Goal: Browse casually: Explore the website without a specific task or goal

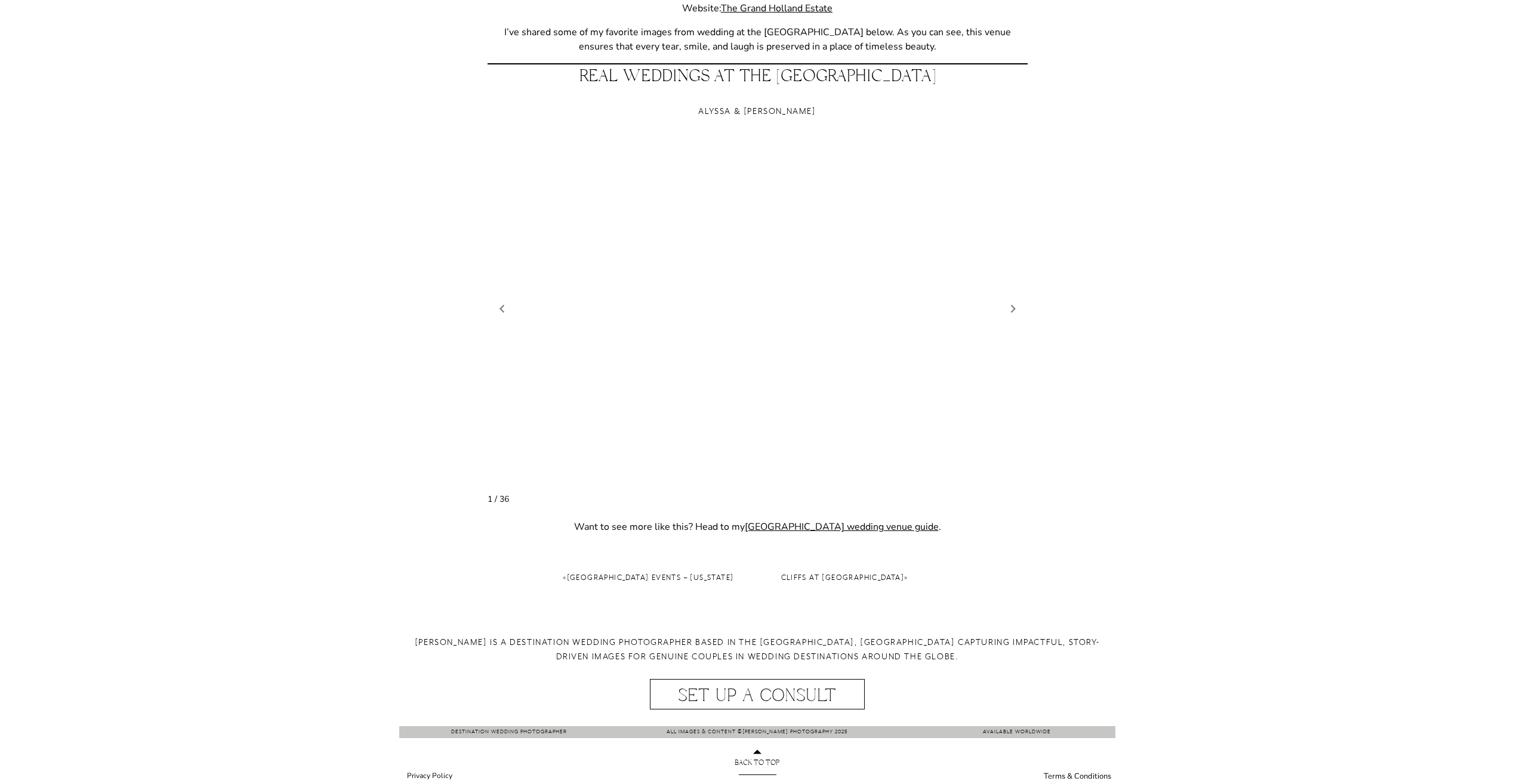
scroll to position [965, 0]
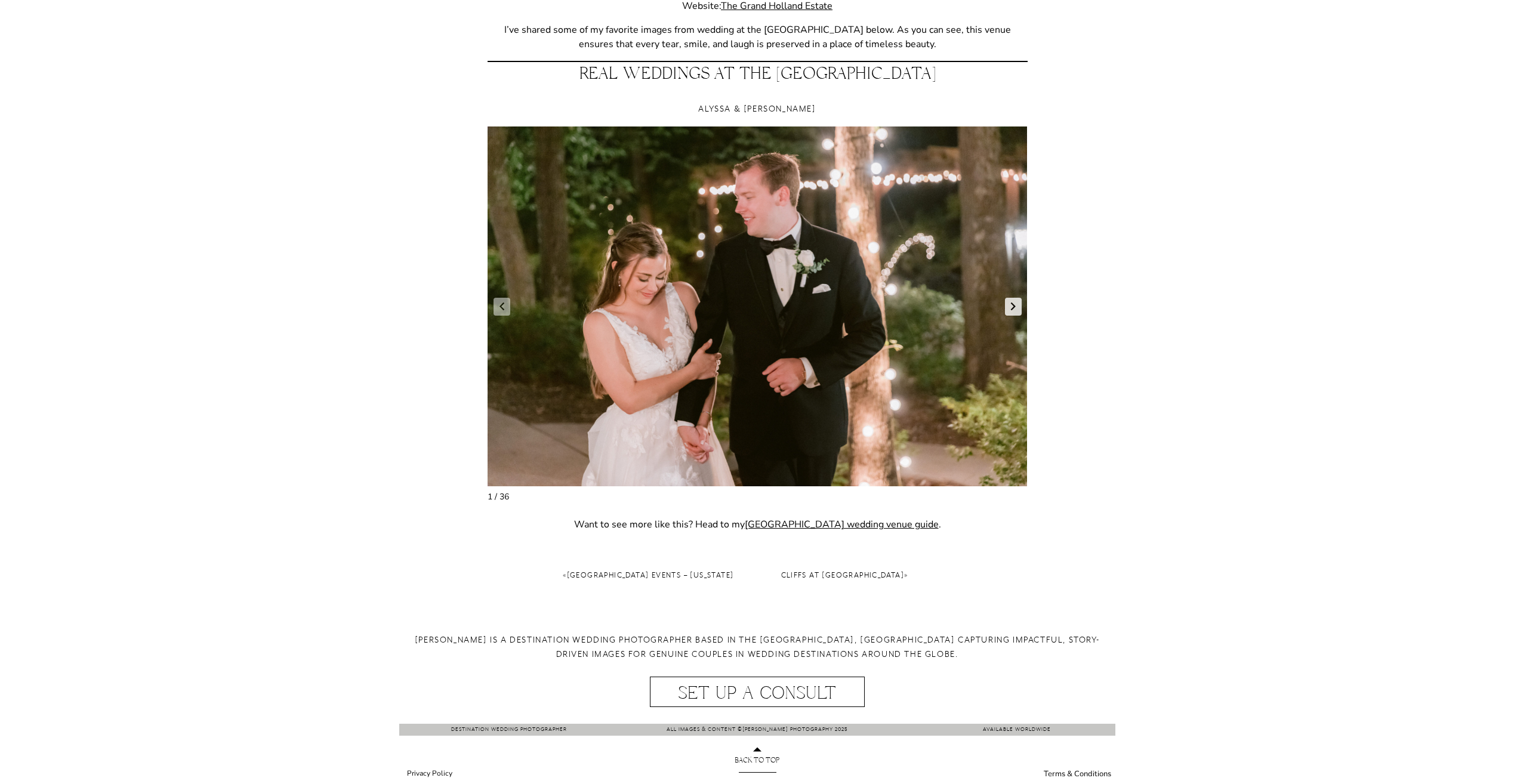
click at [1011, 314] on link "Next slide" at bounding box center [1013, 306] width 16 height 18
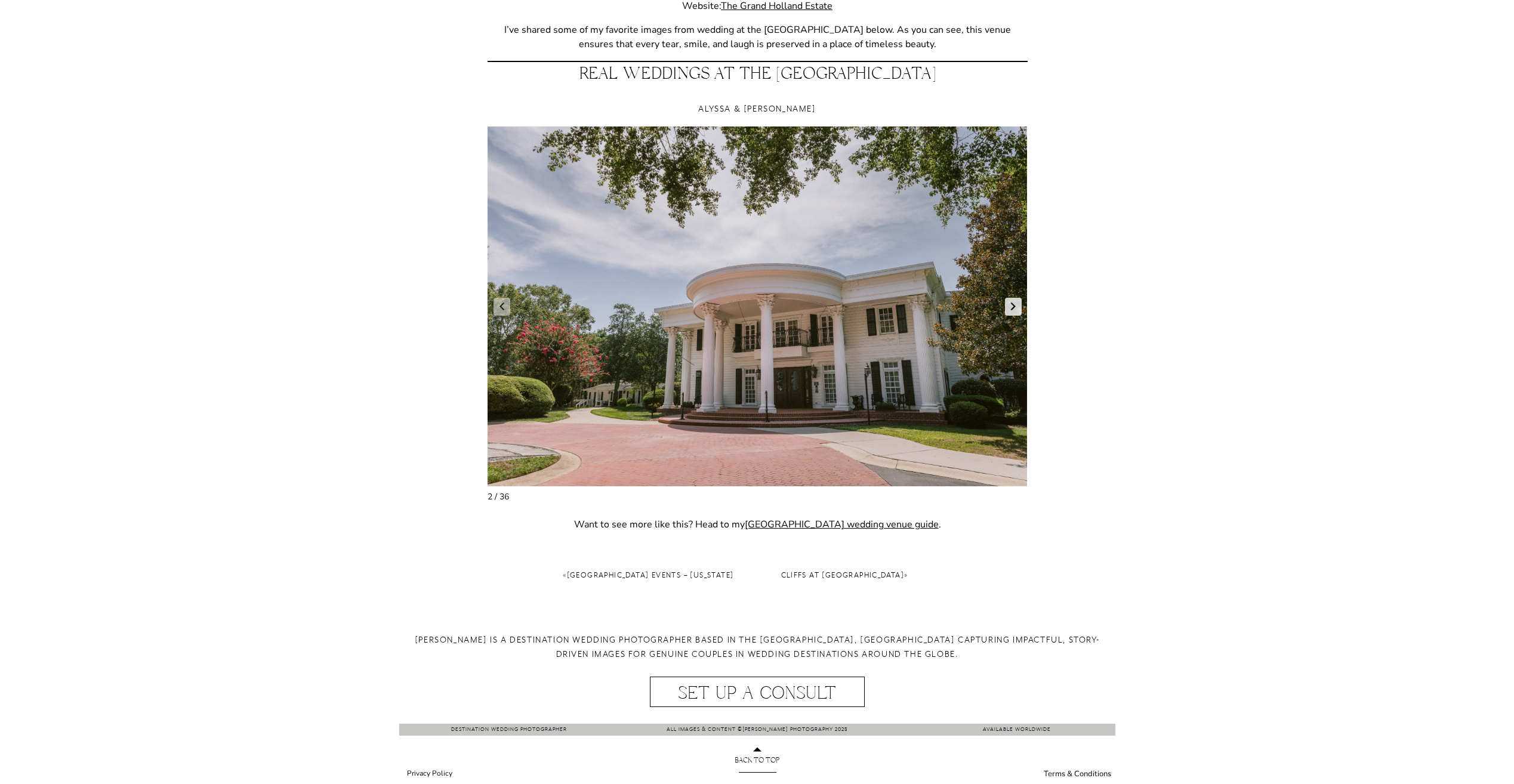
click at [1011, 314] on link "Next slide" at bounding box center [1013, 306] width 16 height 18
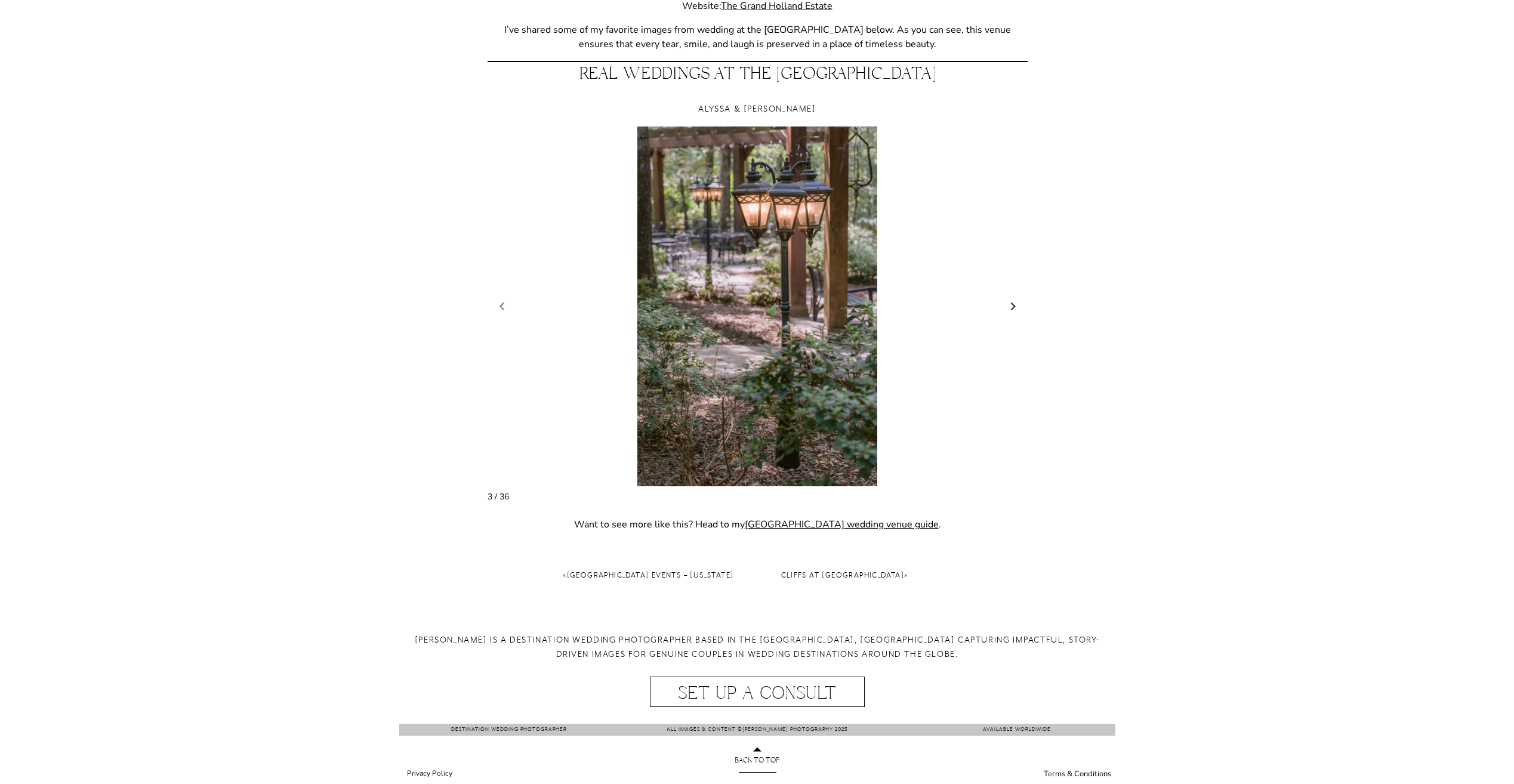
click at [1011, 314] on link "Next slide" at bounding box center [1013, 306] width 16 height 18
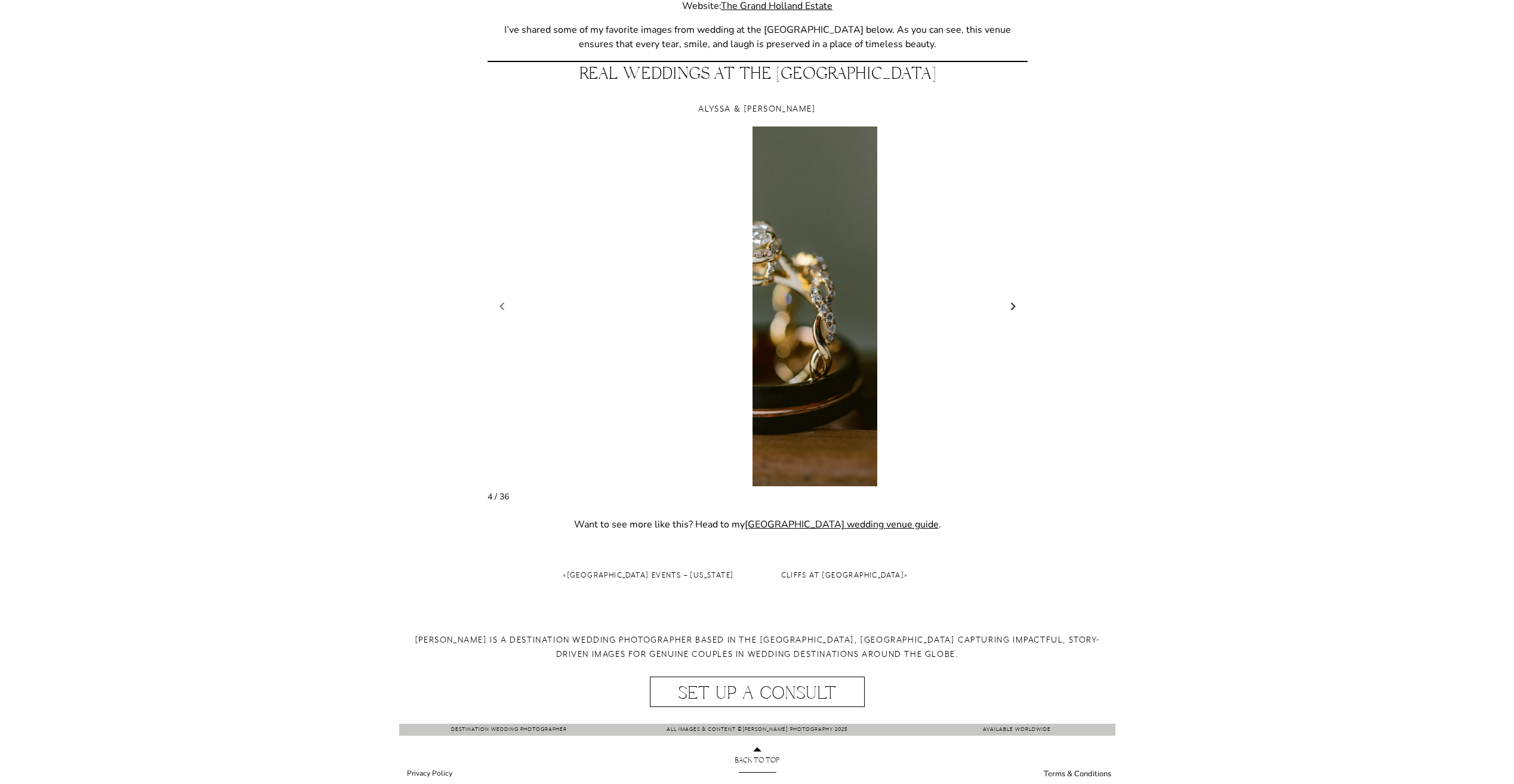
click at [1011, 314] on link "Next slide" at bounding box center [1013, 306] width 16 height 18
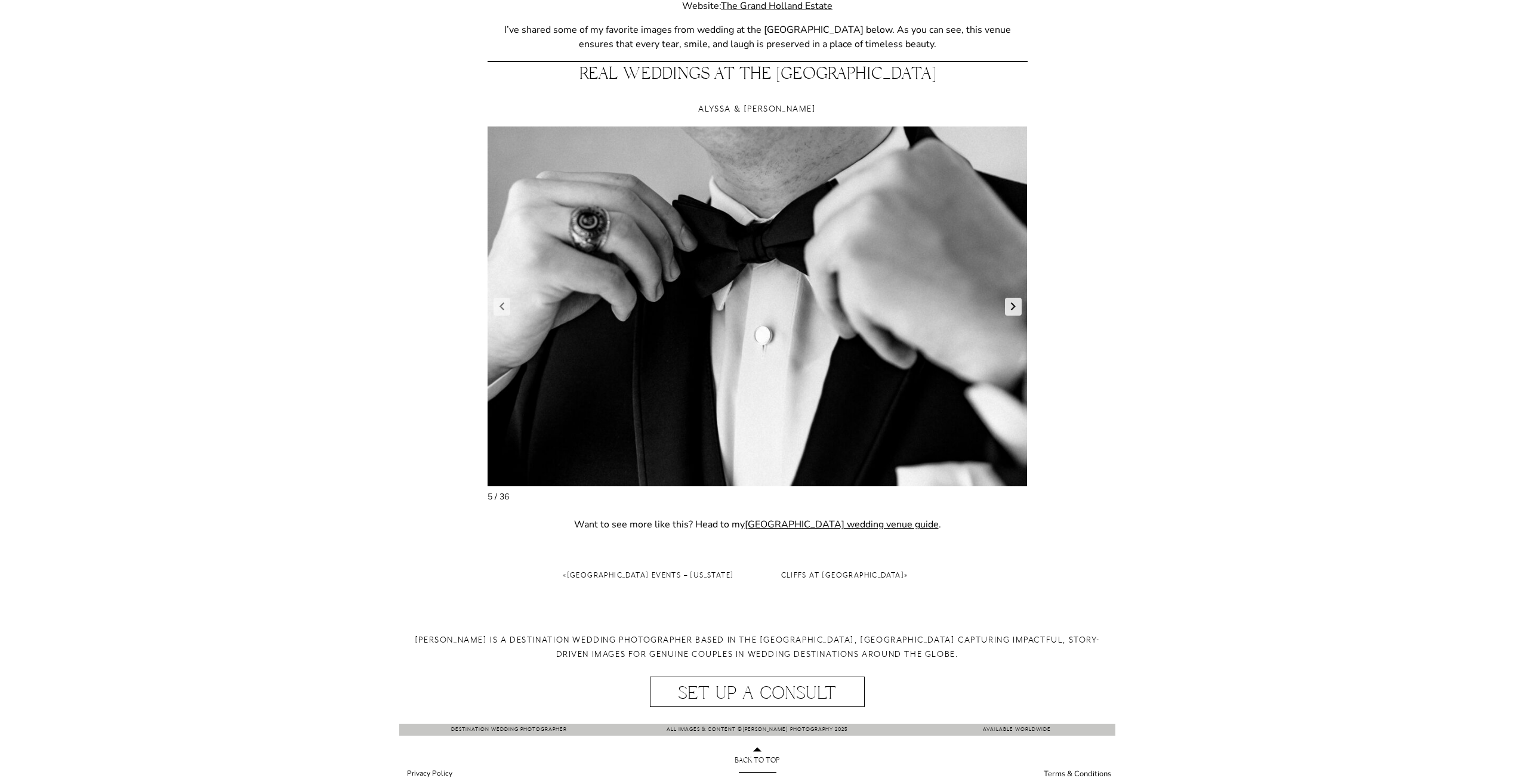
click at [1011, 314] on link "Next slide" at bounding box center [1013, 306] width 16 height 18
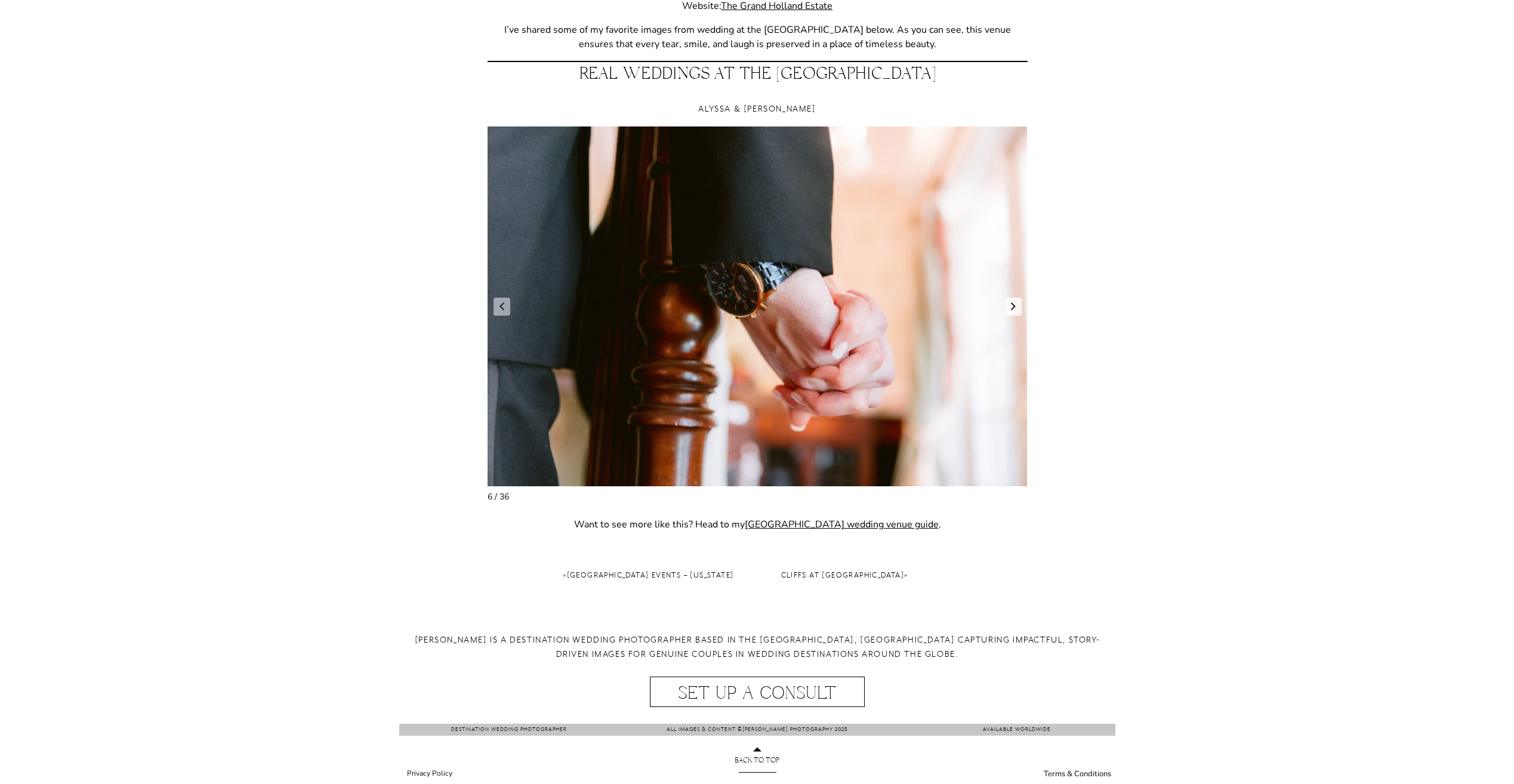
click at [1011, 314] on link "Next slide" at bounding box center [1013, 306] width 16 height 18
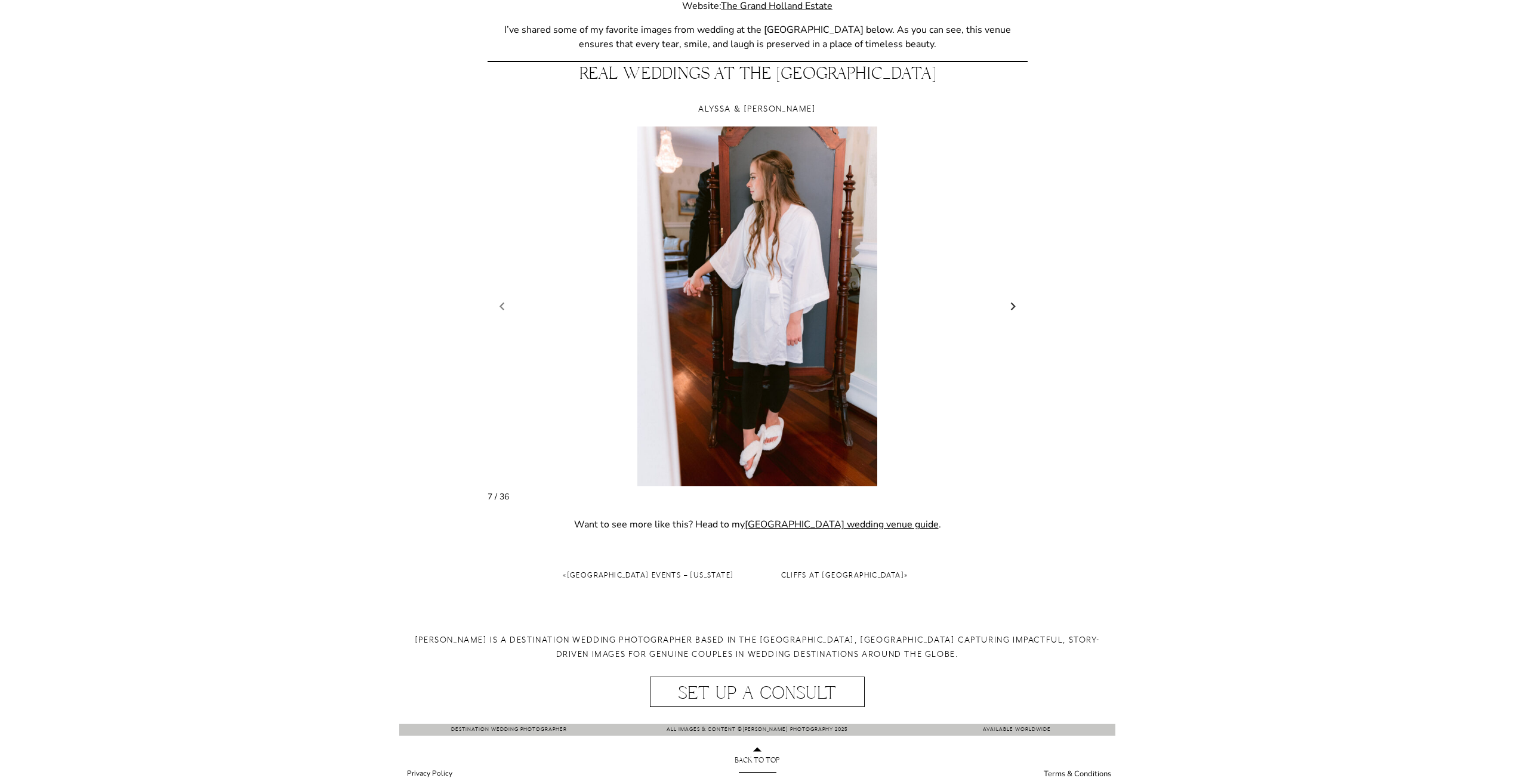
click at [1011, 314] on link "Next slide" at bounding box center [1013, 306] width 16 height 18
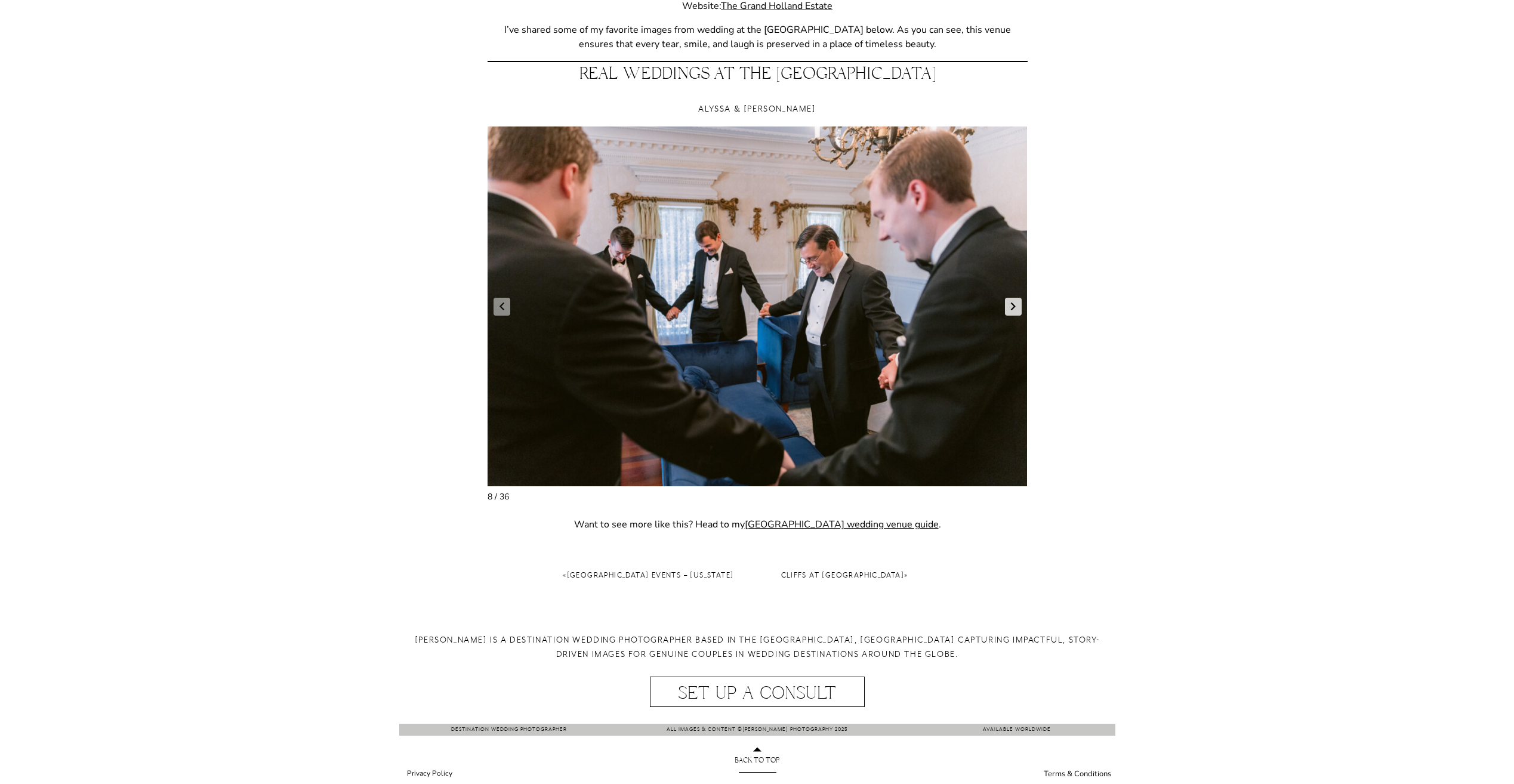
click at [1011, 314] on link "Next slide" at bounding box center [1013, 306] width 16 height 18
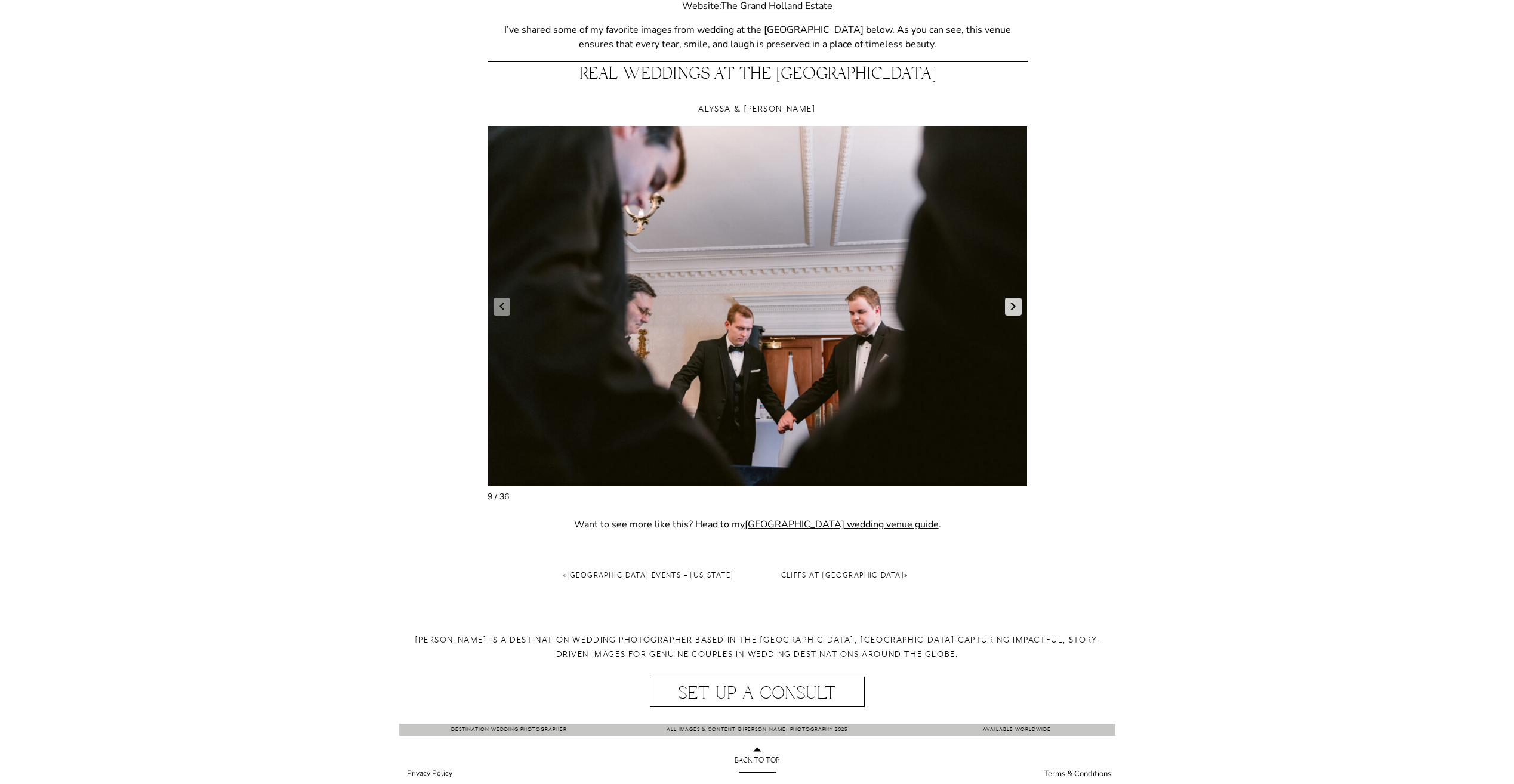
click at [1011, 314] on link "Next slide" at bounding box center [1013, 306] width 16 height 18
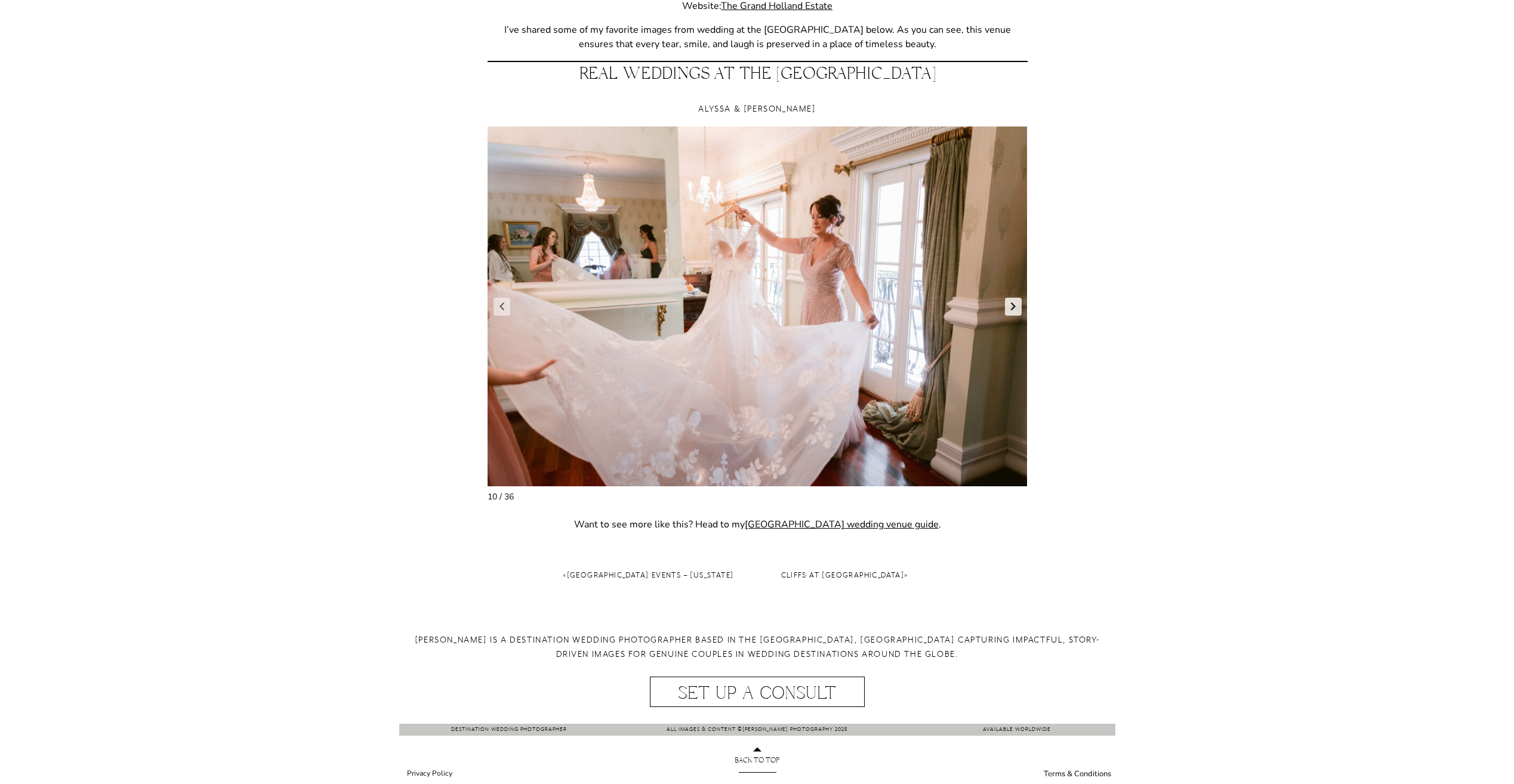
click at [1011, 314] on link "Next slide" at bounding box center [1013, 306] width 16 height 18
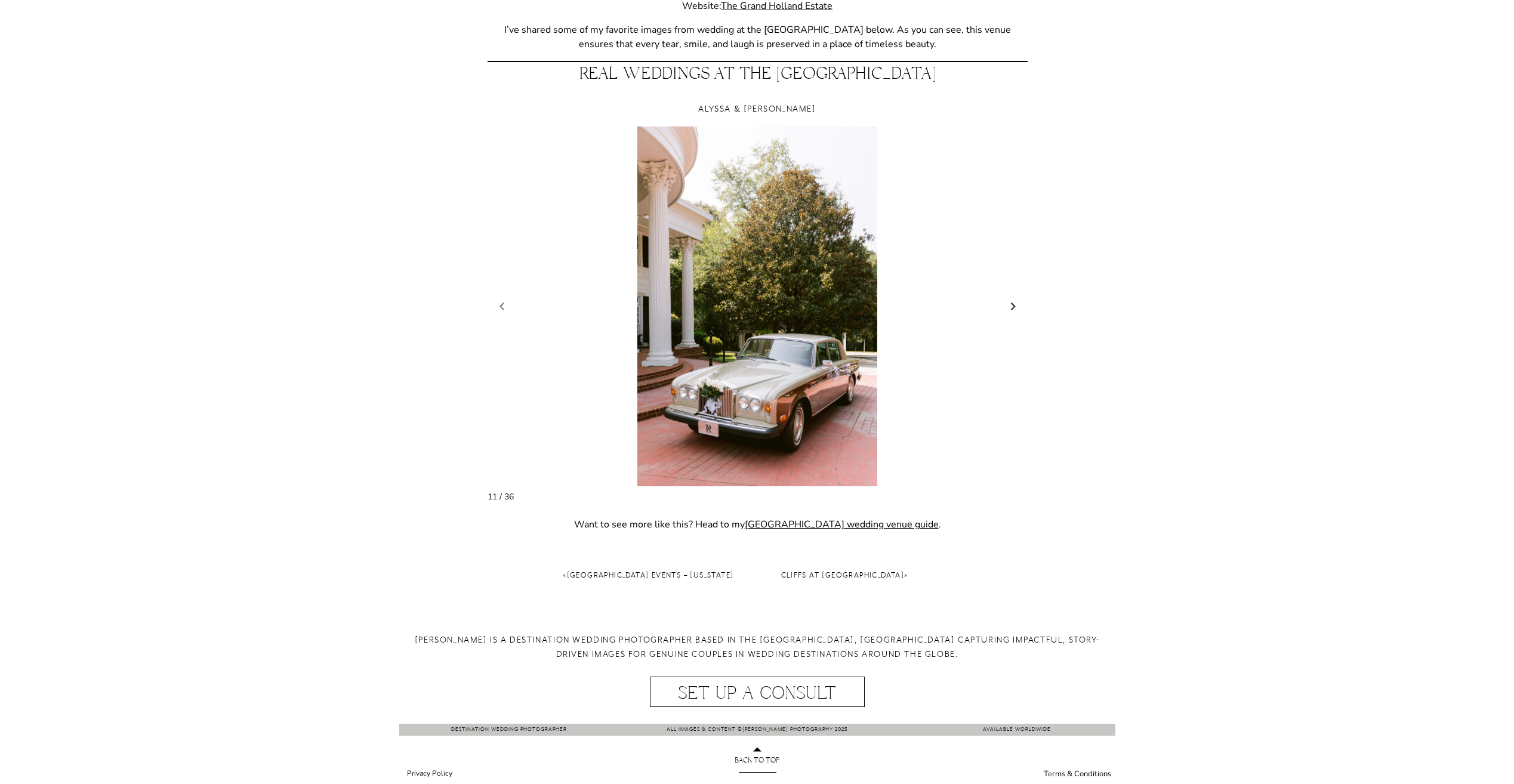
click at [1011, 314] on link "Next slide" at bounding box center [1013, 306] width 16 height 18
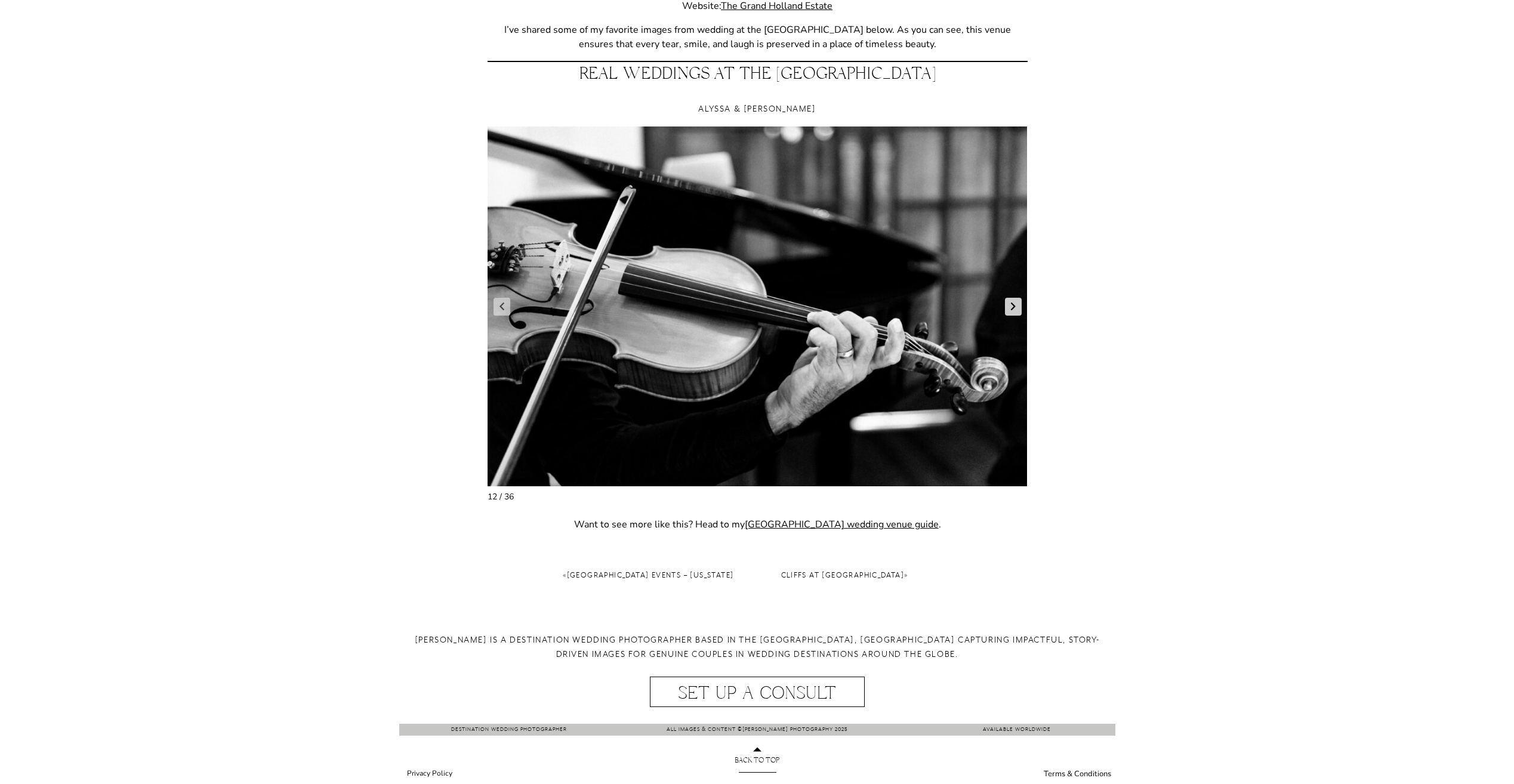
click at [1011, 314] on link "Next slide" at bounding box center [1013, 306] width 16 height 18
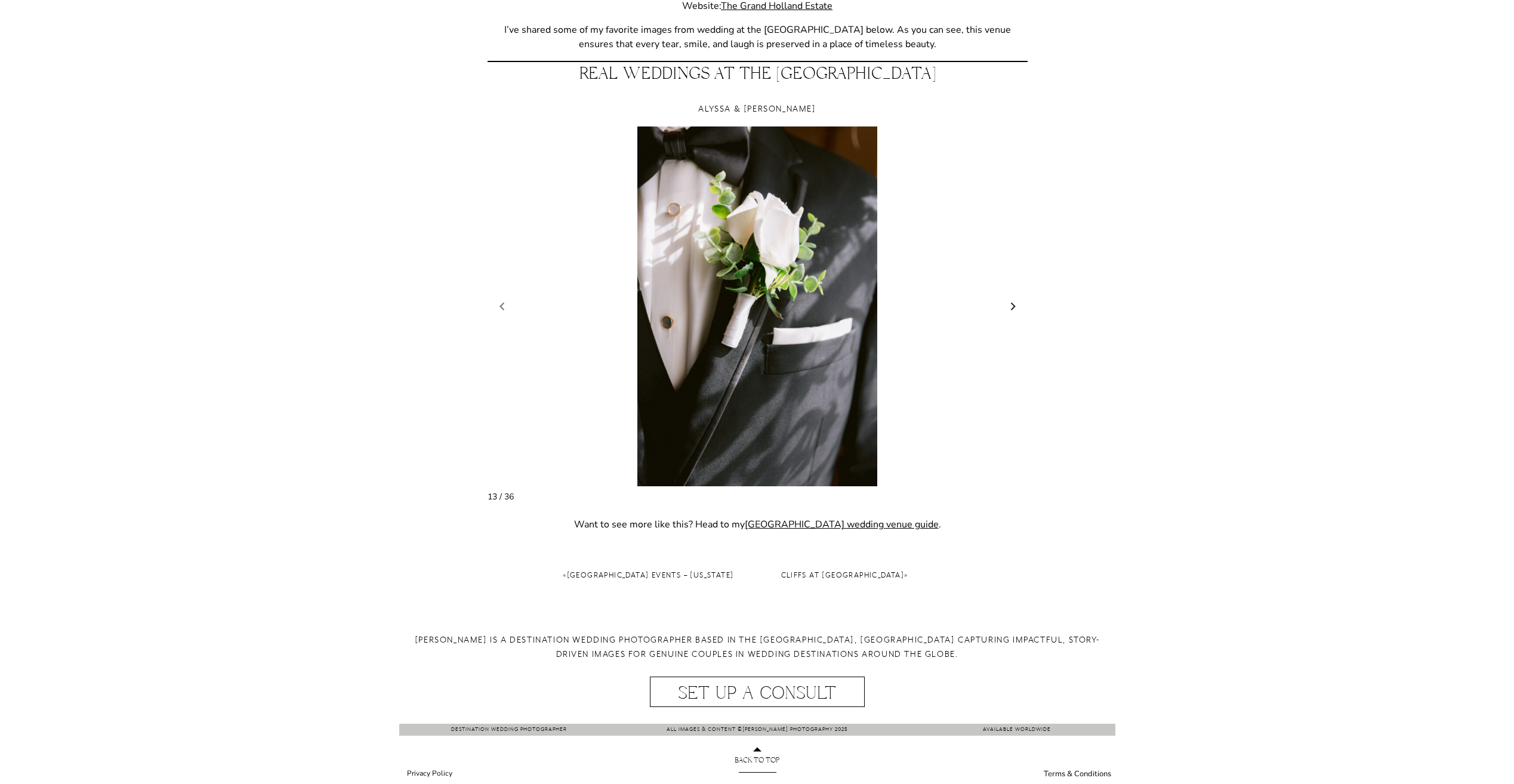
click at [1011, 314] on link "Next slide" at bounding box center [1013, 306] width 16 height 18
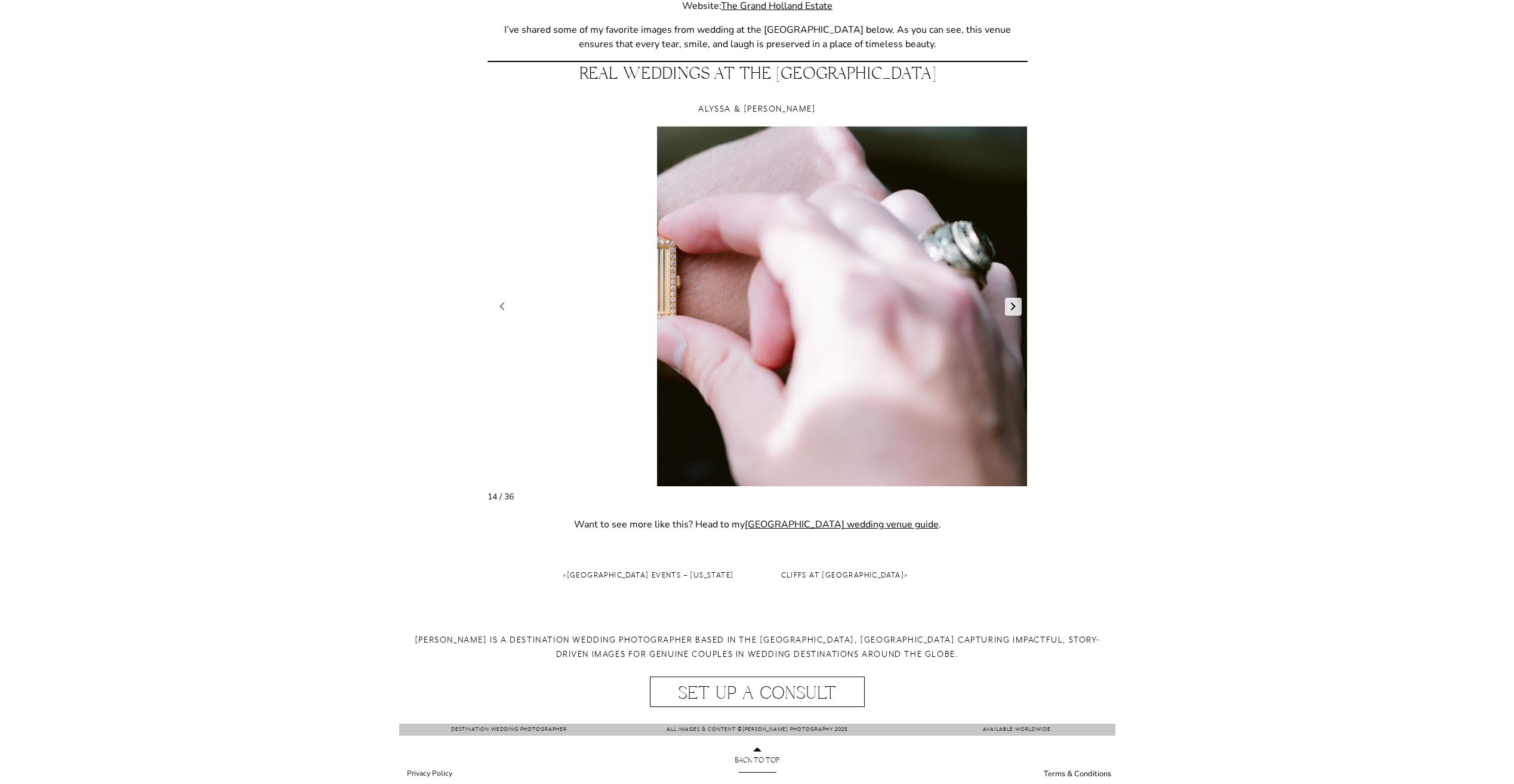
click at [1011, 314] on link "Next slide" at bounding box center [1013, 306] width 16 height 18
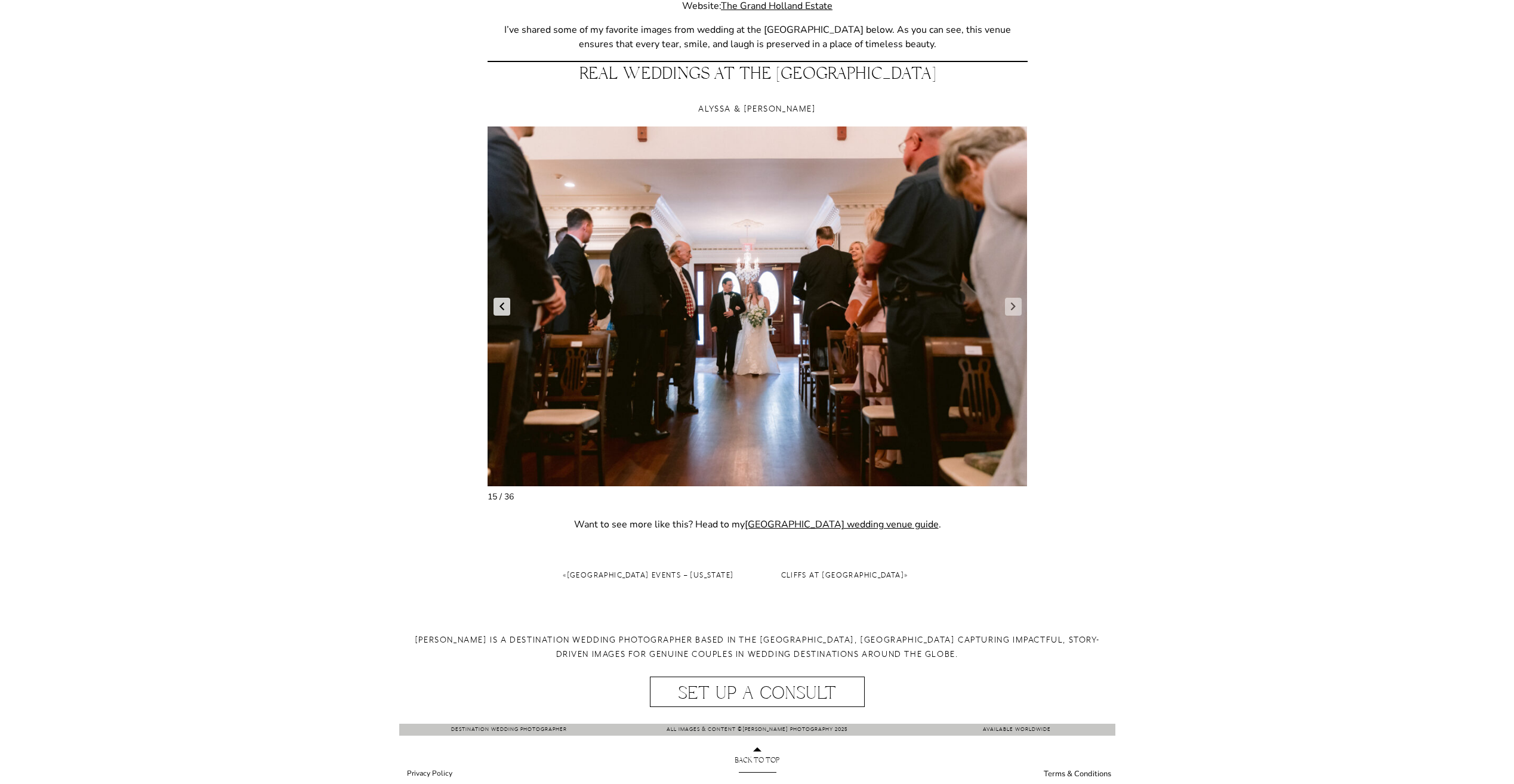
click at [508, 311] on link "Previous slide" at bounding box center [501, 306] width 16 height 18
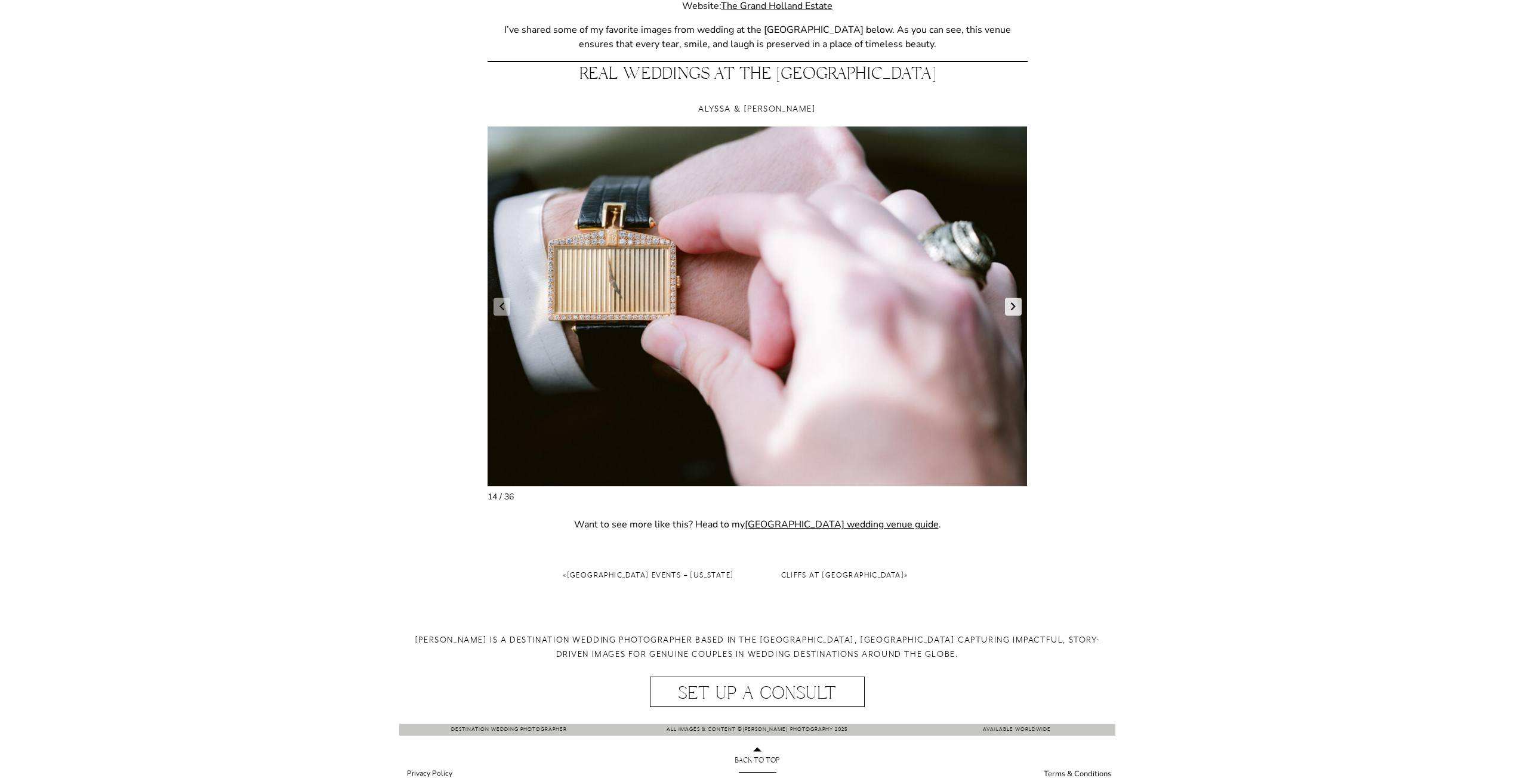
click at [1010, 309] on link "Next slide" at bounding box center [1013, 306] width 16 height 18
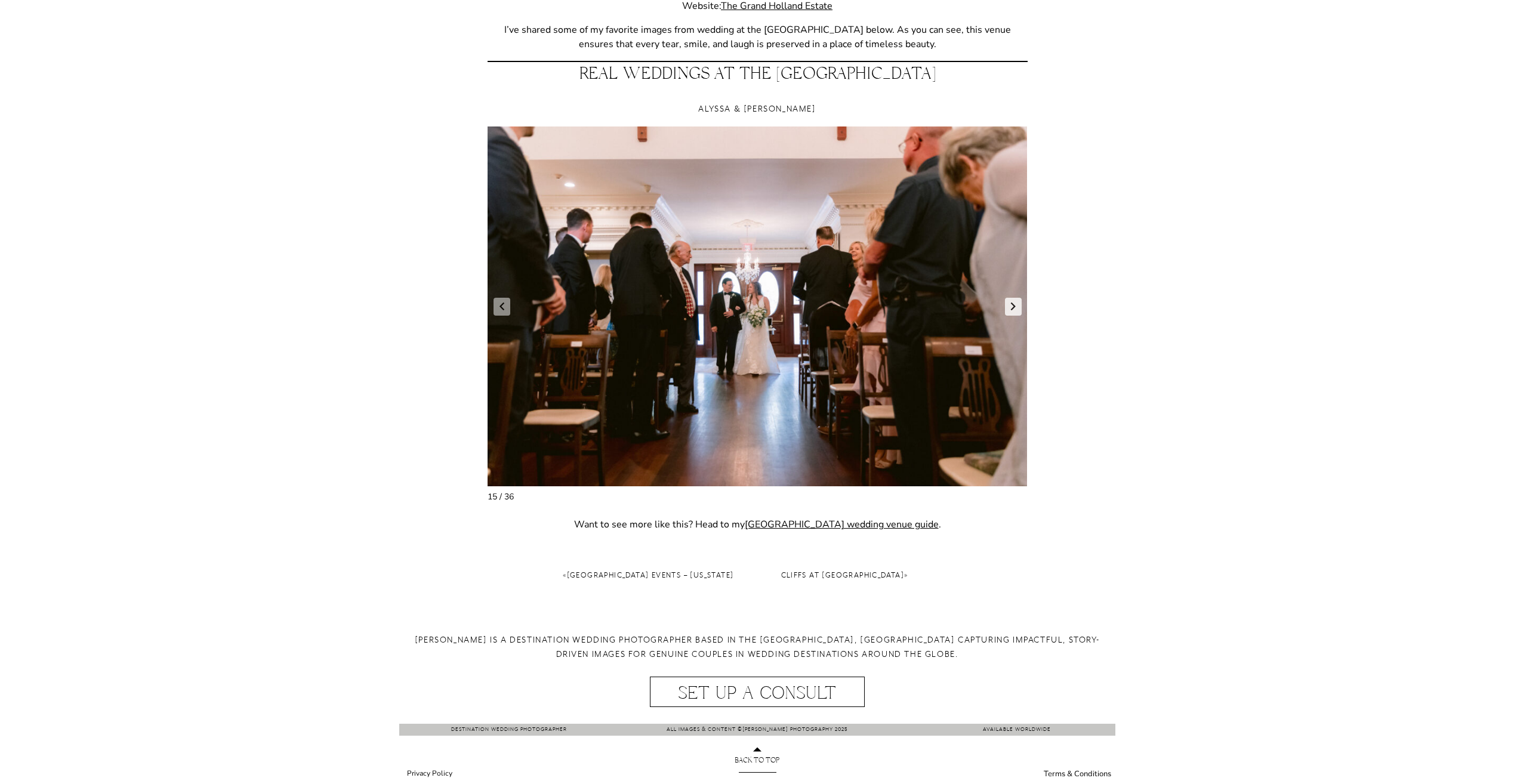
click at [1010, 309] on link "Next slide" at bounding box center [1013, 306] width 16 height 18
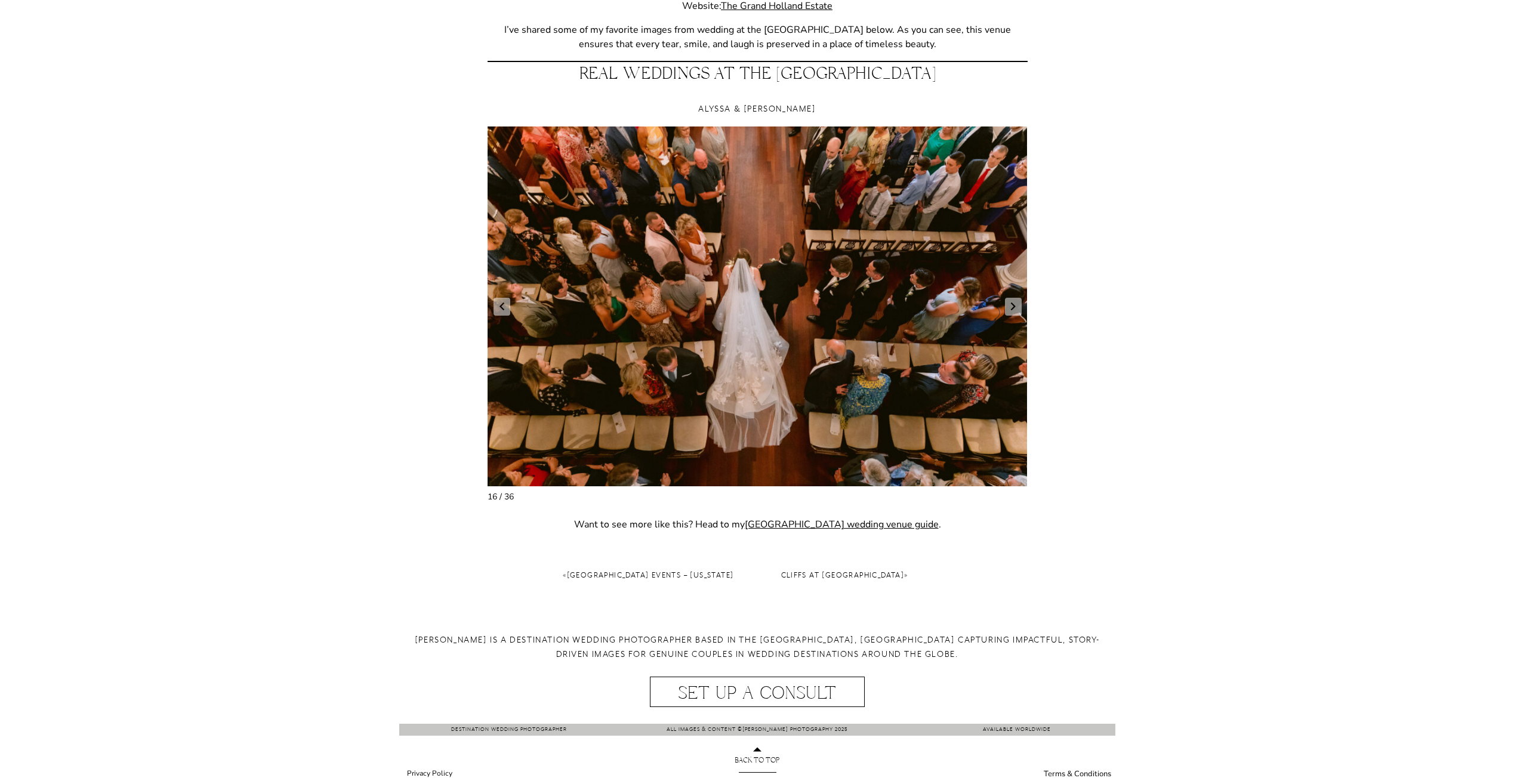
click at [1002, 306] on figure "17 / 38" at bounding box center [757, 306] width 540 height 360
click at [1006, 312] on link "Next slide" at bounding box center [1013, 306] width 16 height 18
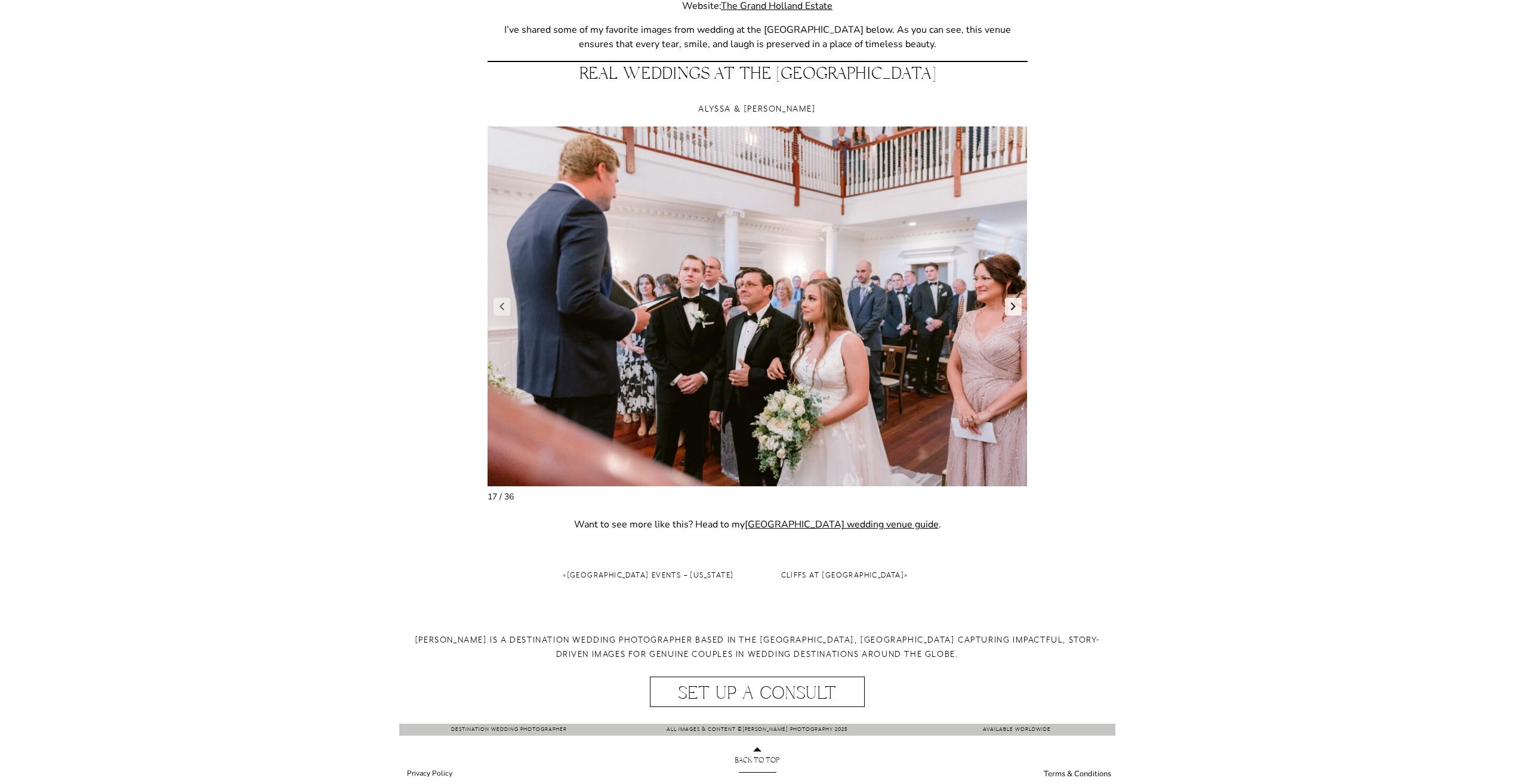
click at [1010, 304] on link "Next slide" at bounding box center [1013, 306] width 16 height 18
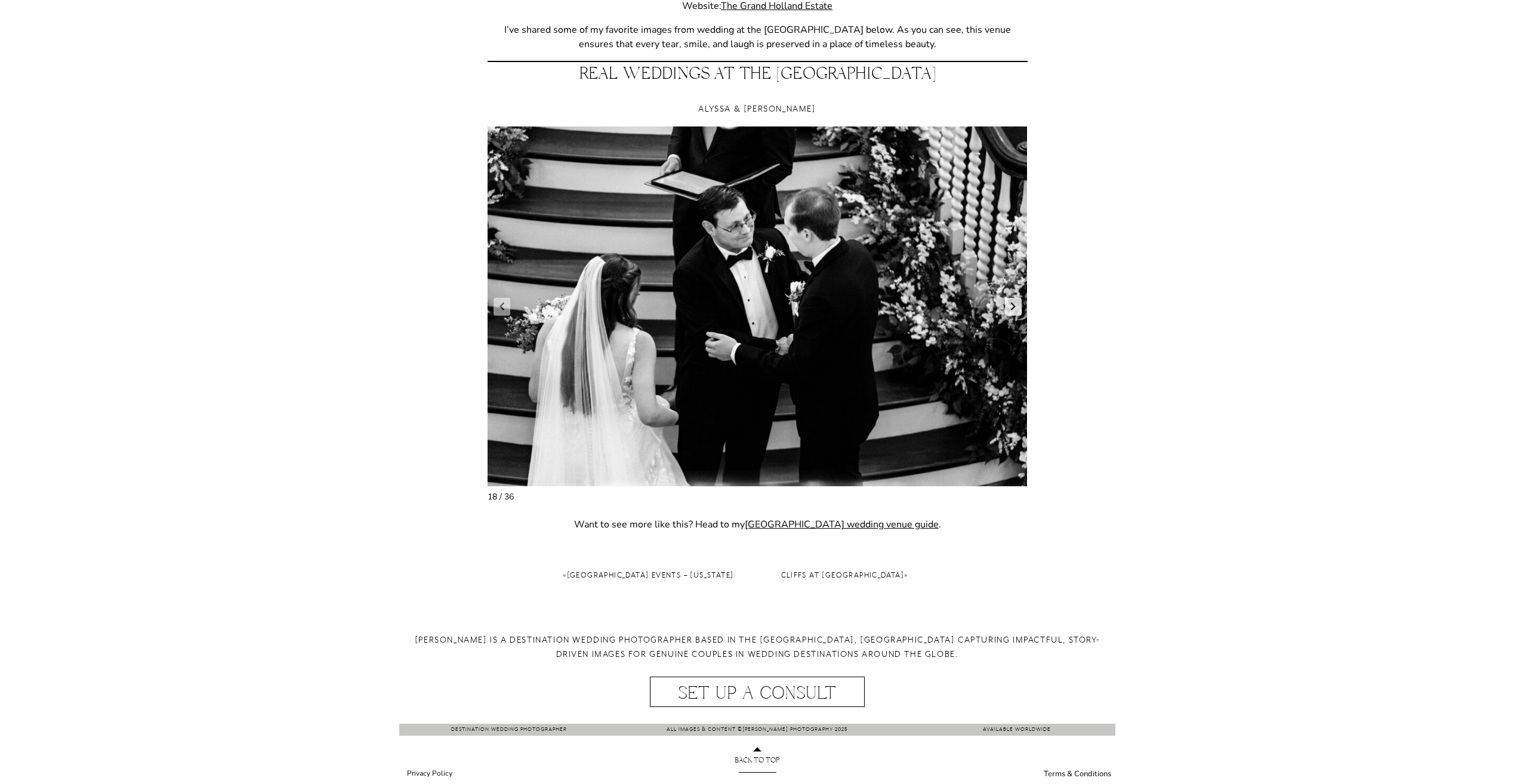
click at [1006, 303] on link "Next slide" at bounding box center [1013, 306] width 16 height 18
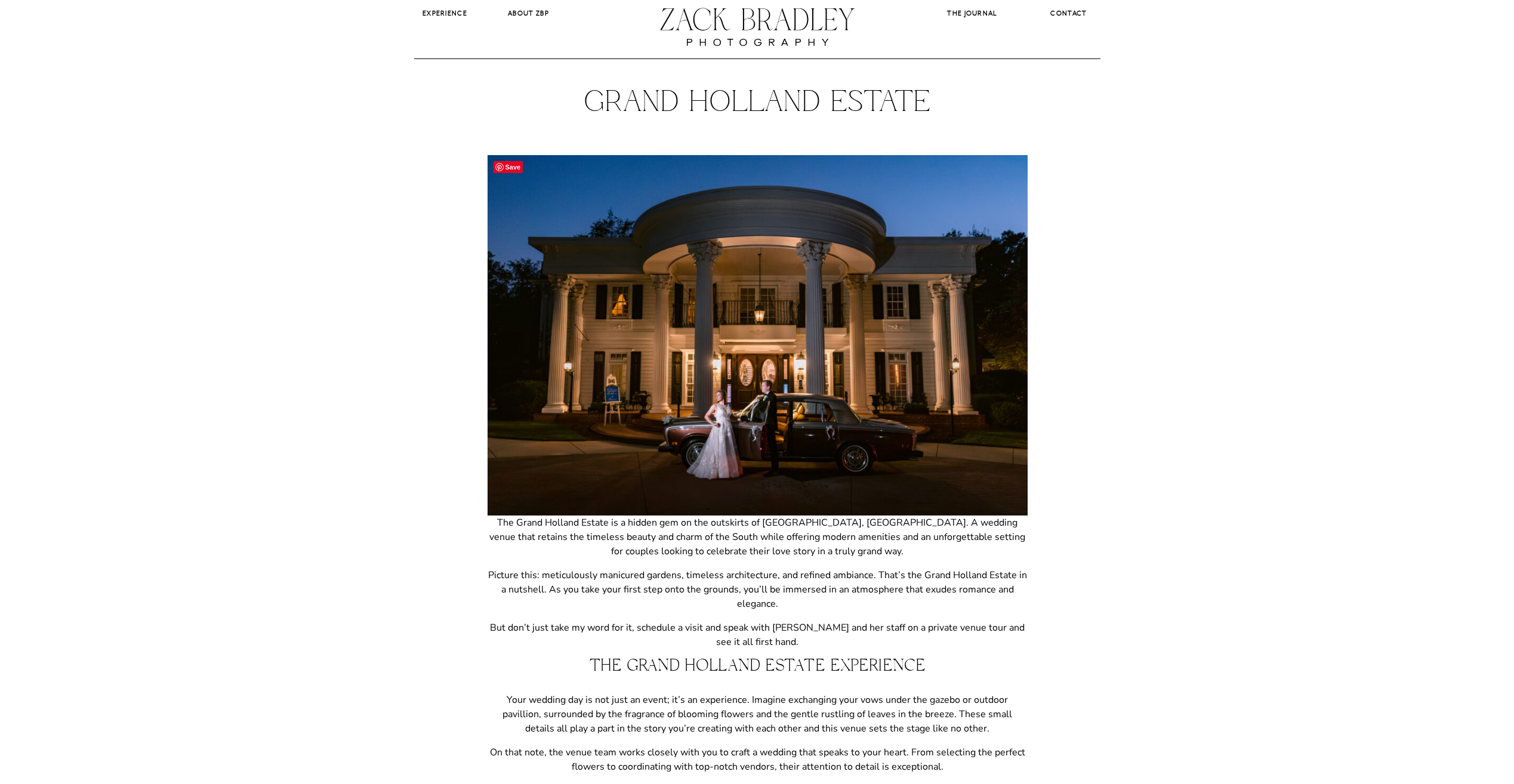
scroll to position [0, 0]
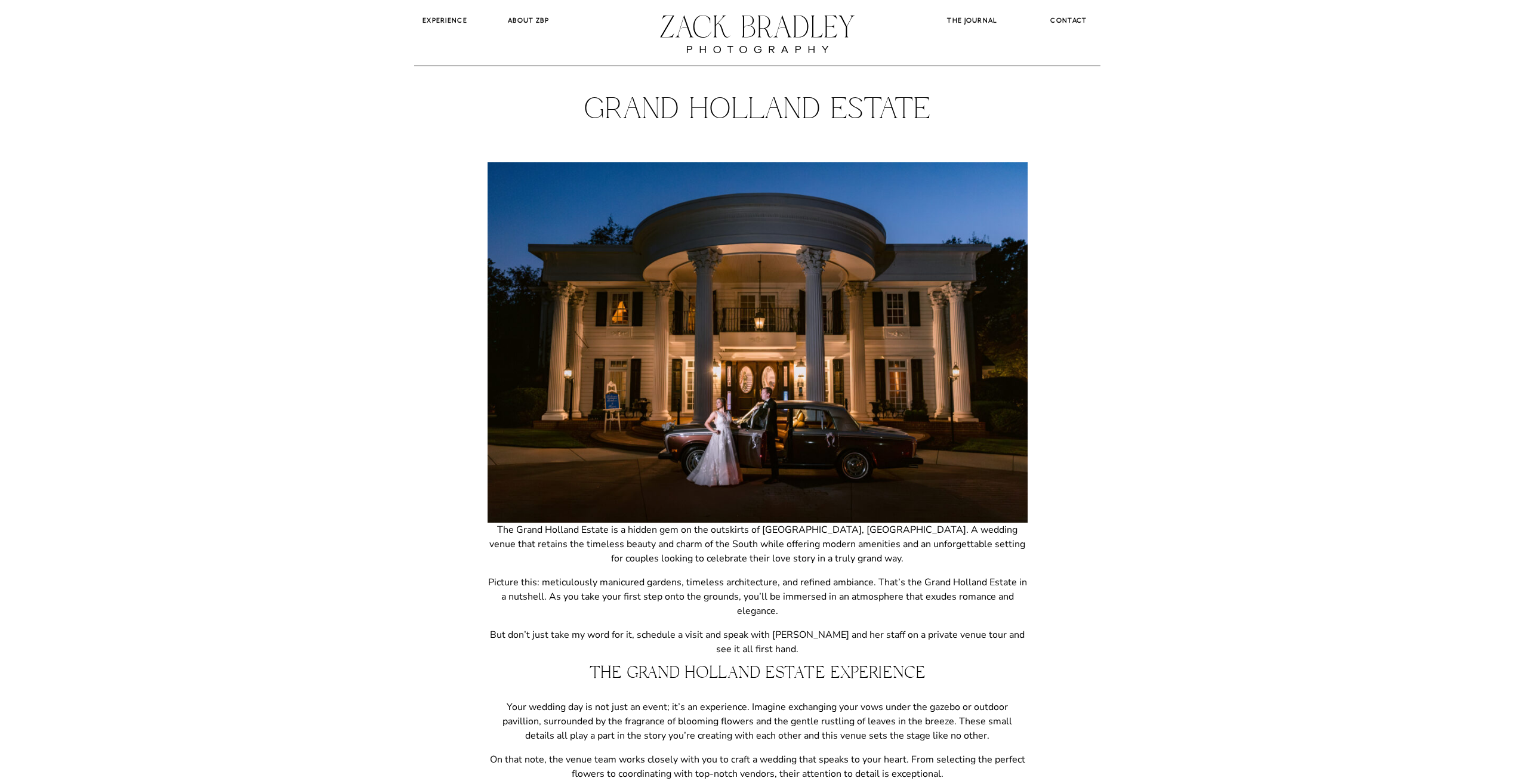
click at [747, 10] on div at bounding box center [757, 34] width 200 height 67
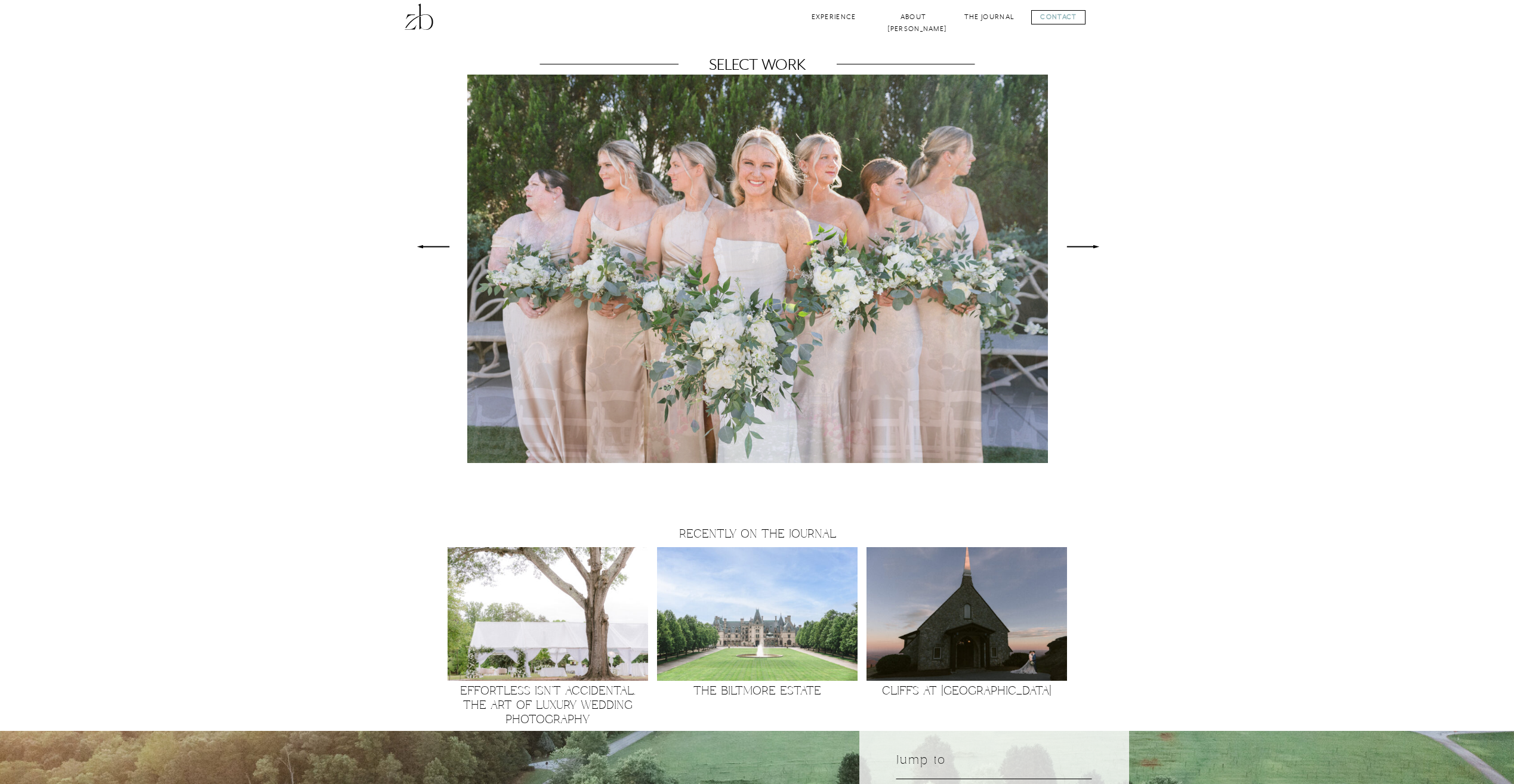
scroll to position [775, 0]
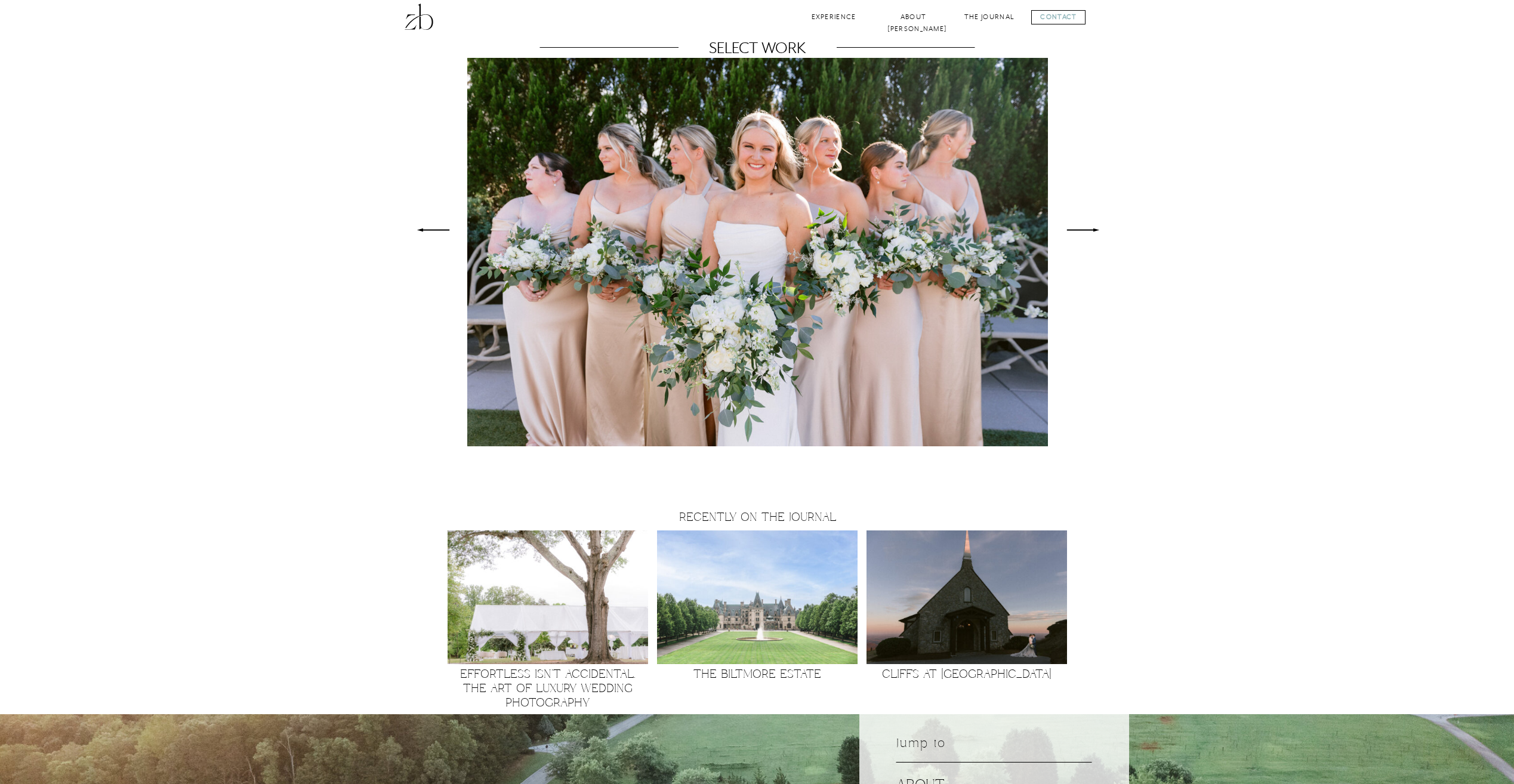
click at [1069, 230] on icon at bounding box center [1083, 230] width 44 height 42
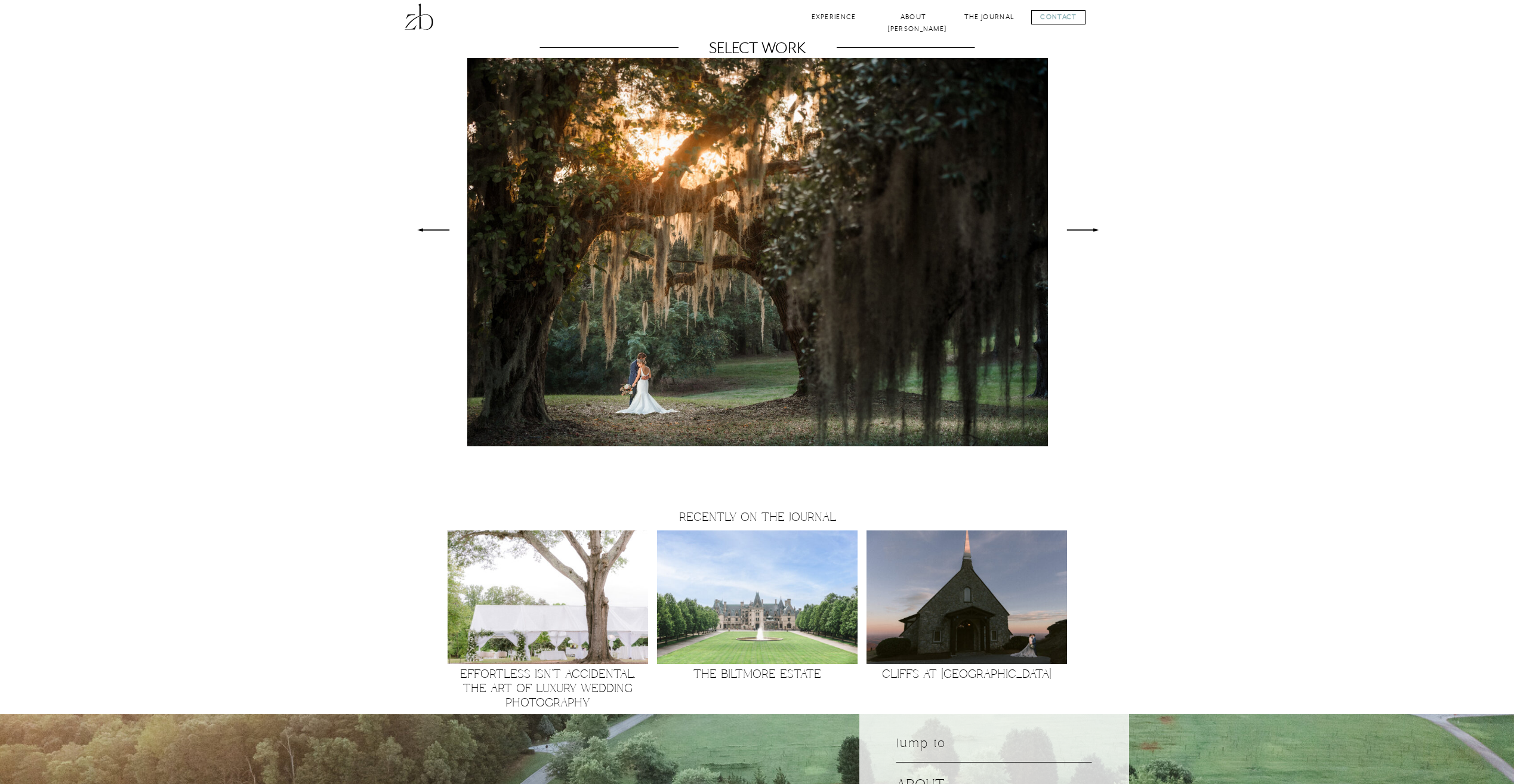
click at [1069, 230] on polygon at bounding box center [1083, 230] width 33 height 3
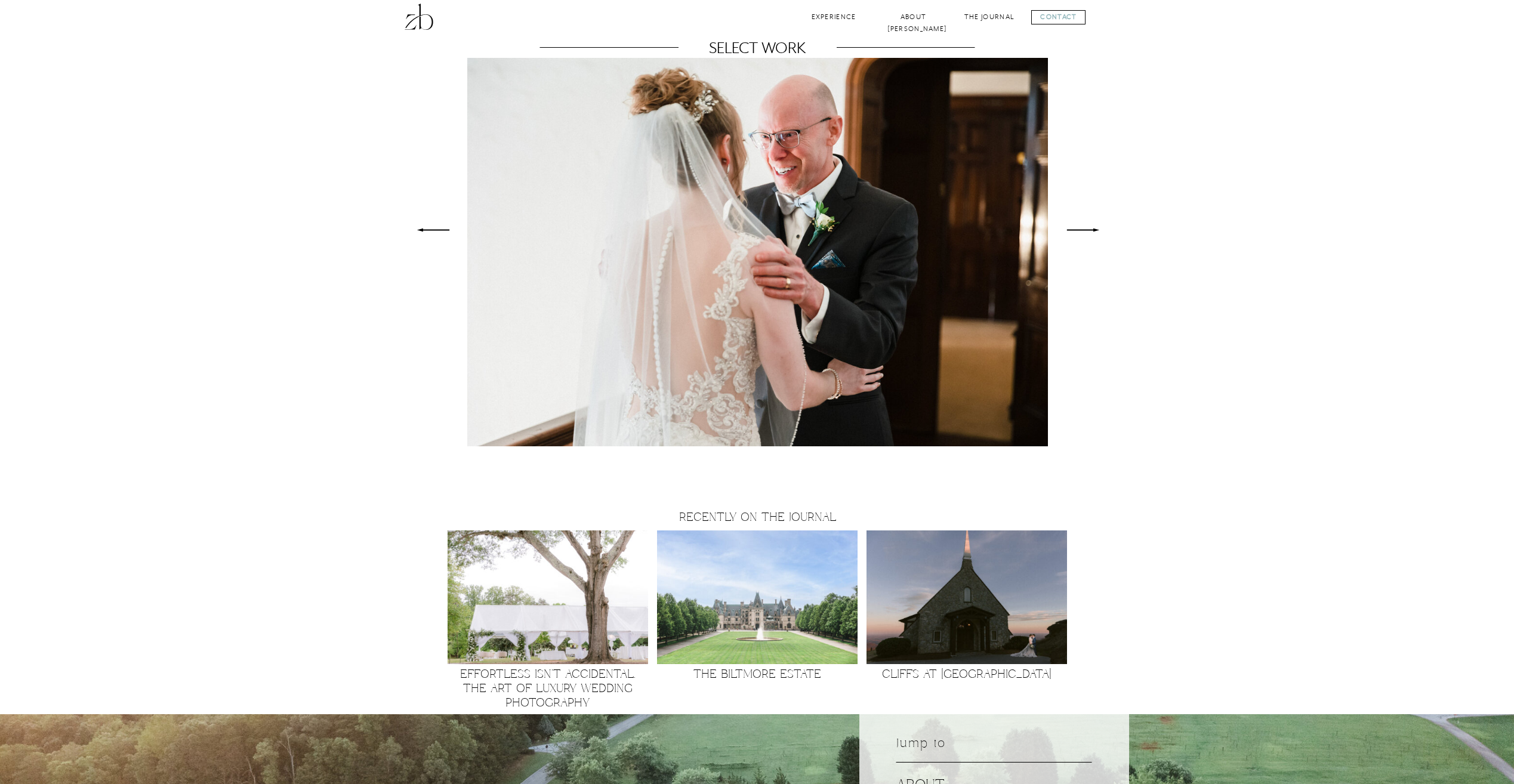
click at [1069, 230] on polygon at bounding box center [1083, 230] width 33 height 3
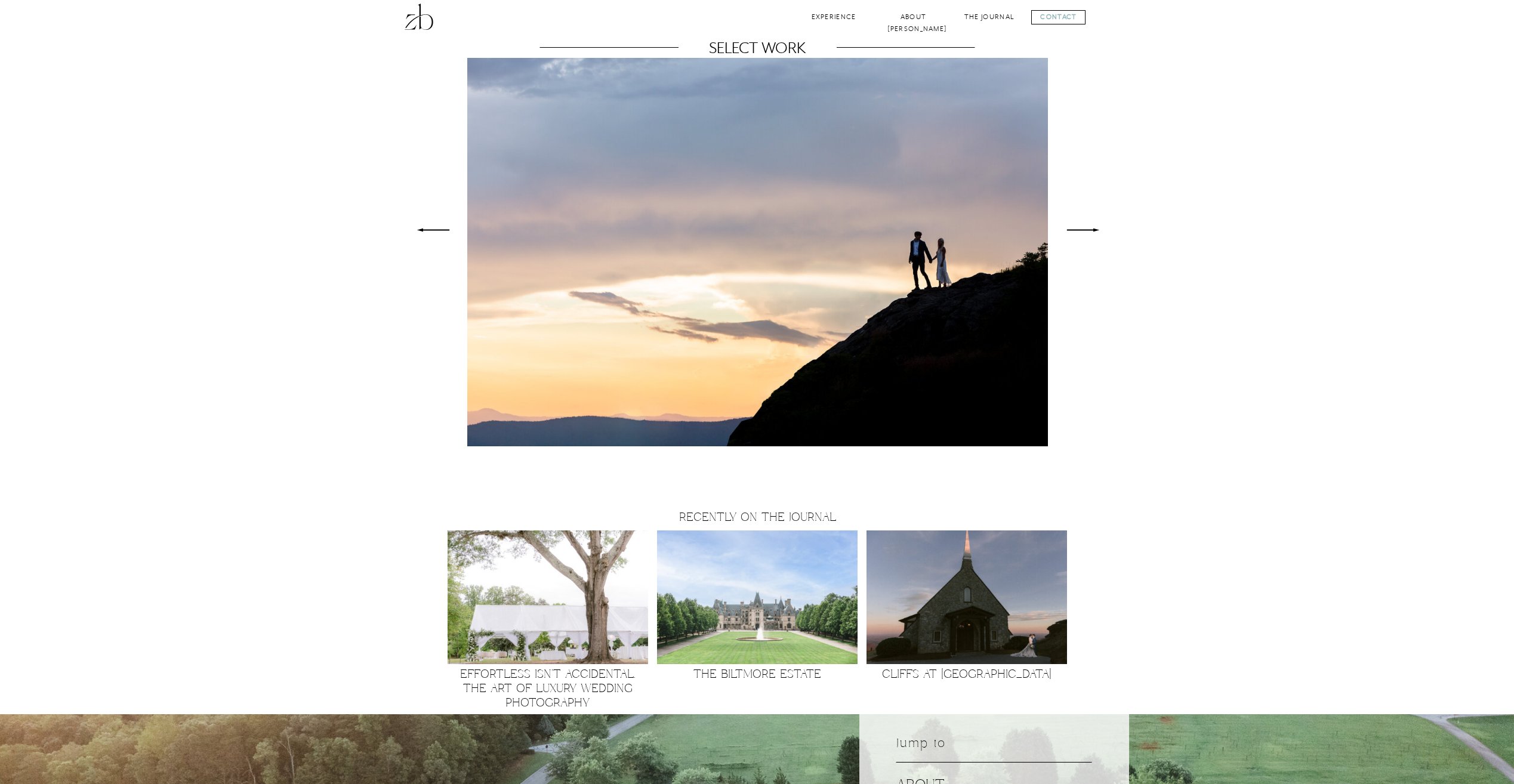
click at [1069, 230] on polygon at bounding box center [1083, 230] width 33 height 3
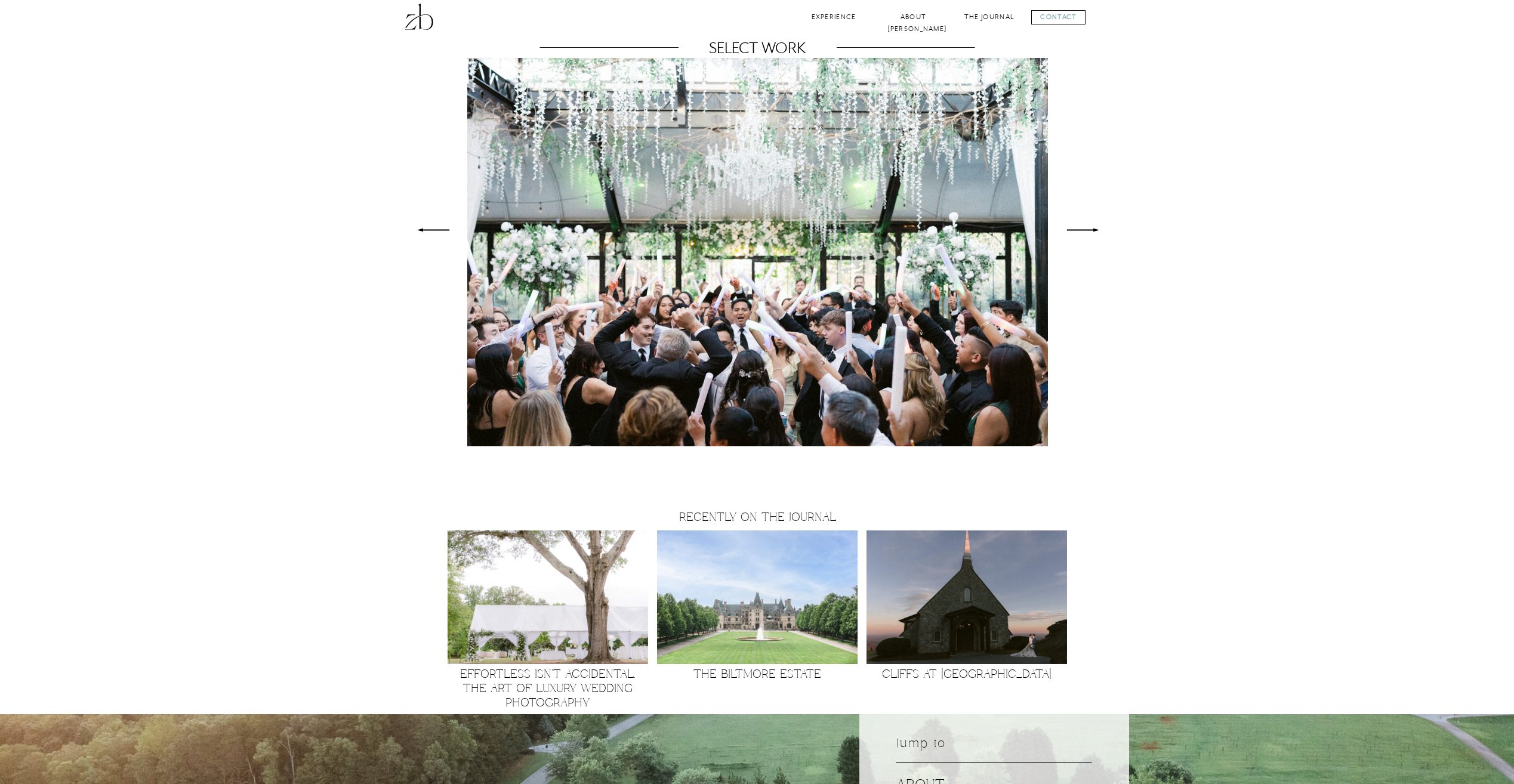
click at [1069, 230] on polygon at bounding box center [1083, 230] width 33 height 3
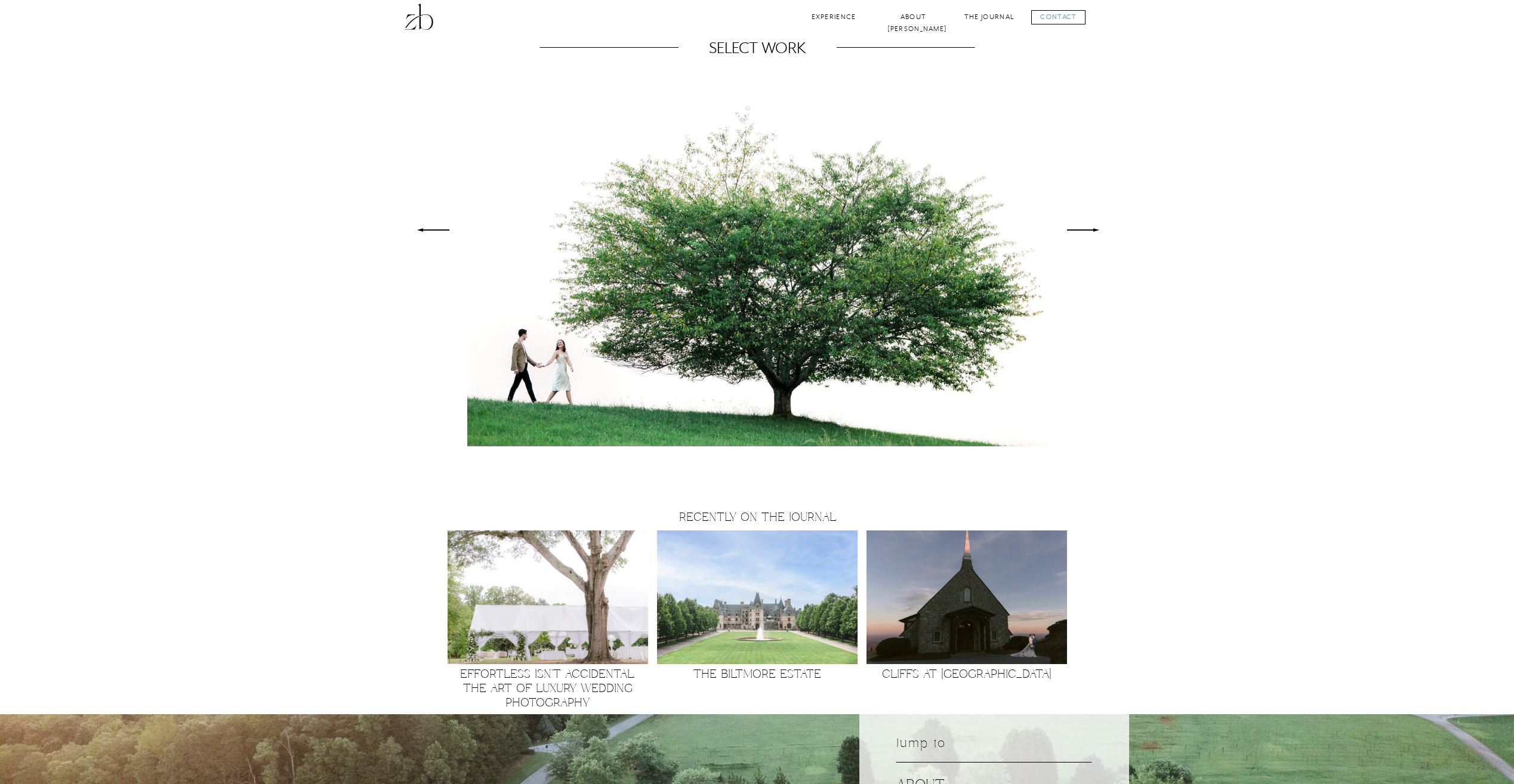
click at [1069, 230] on polygon at bounding box center [1083, 230] width 33 height 3
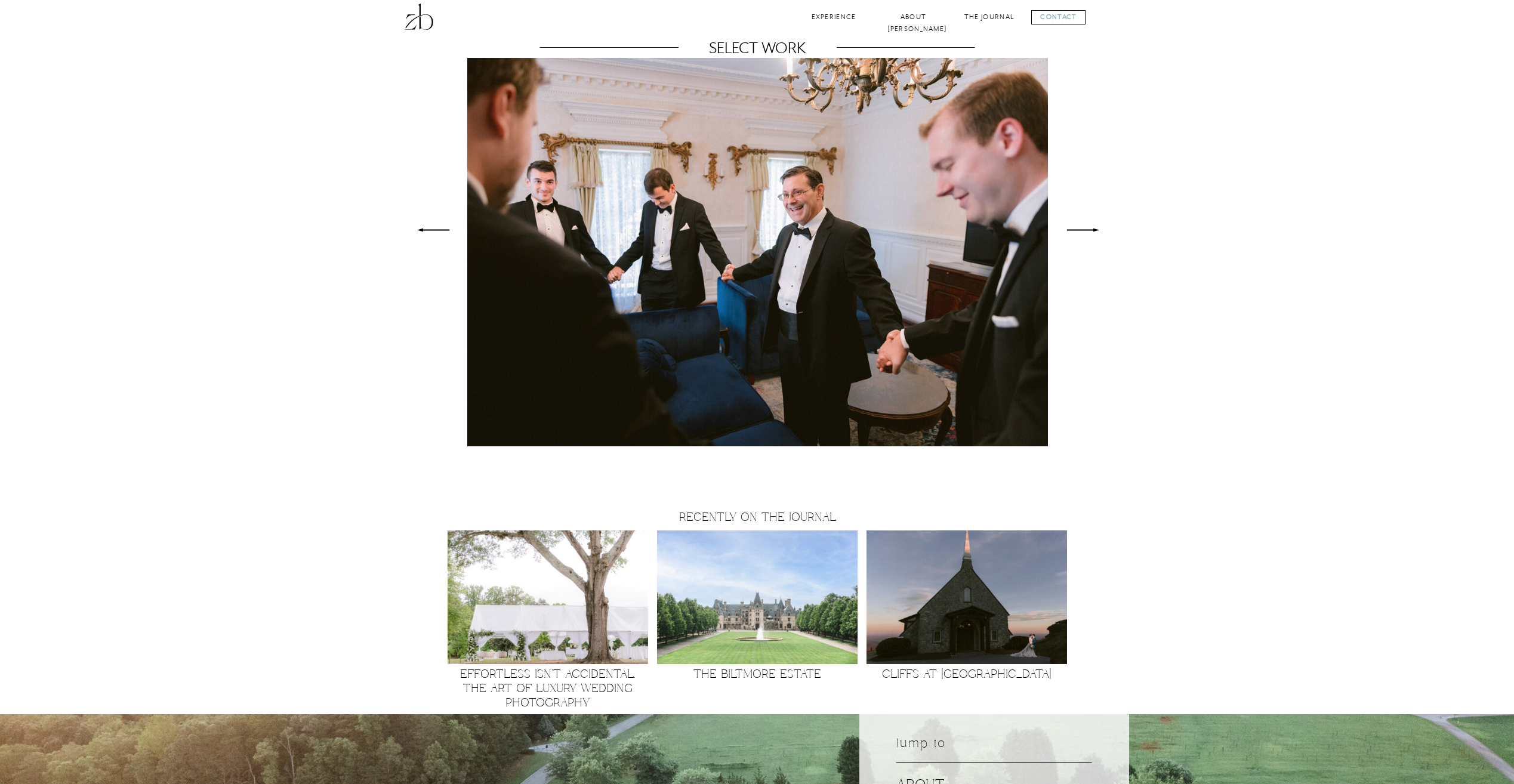
click at [1069, 230] on polygon at bounding box center [1083, 230] width 33 height 3
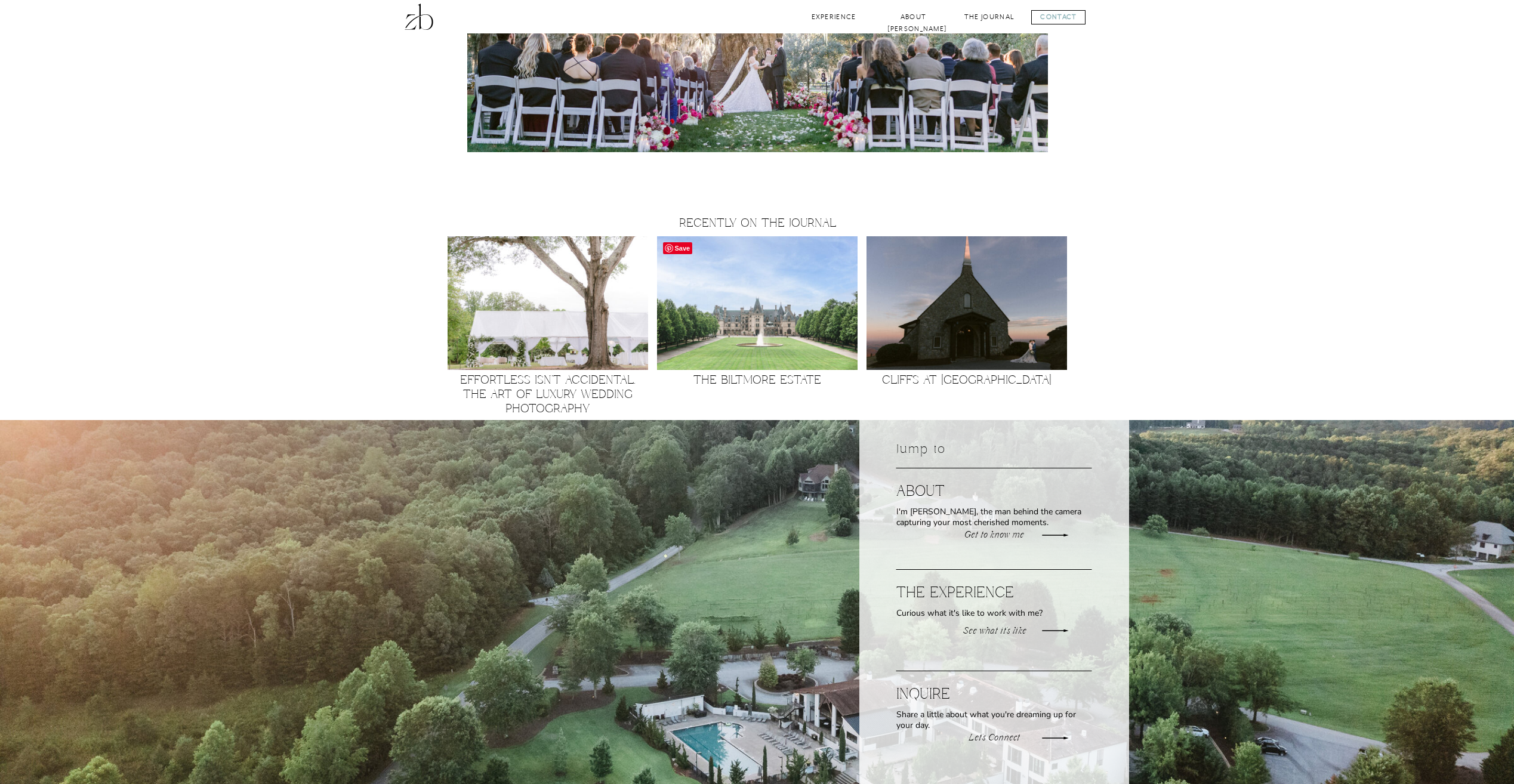
scroll to position [1074, 0]
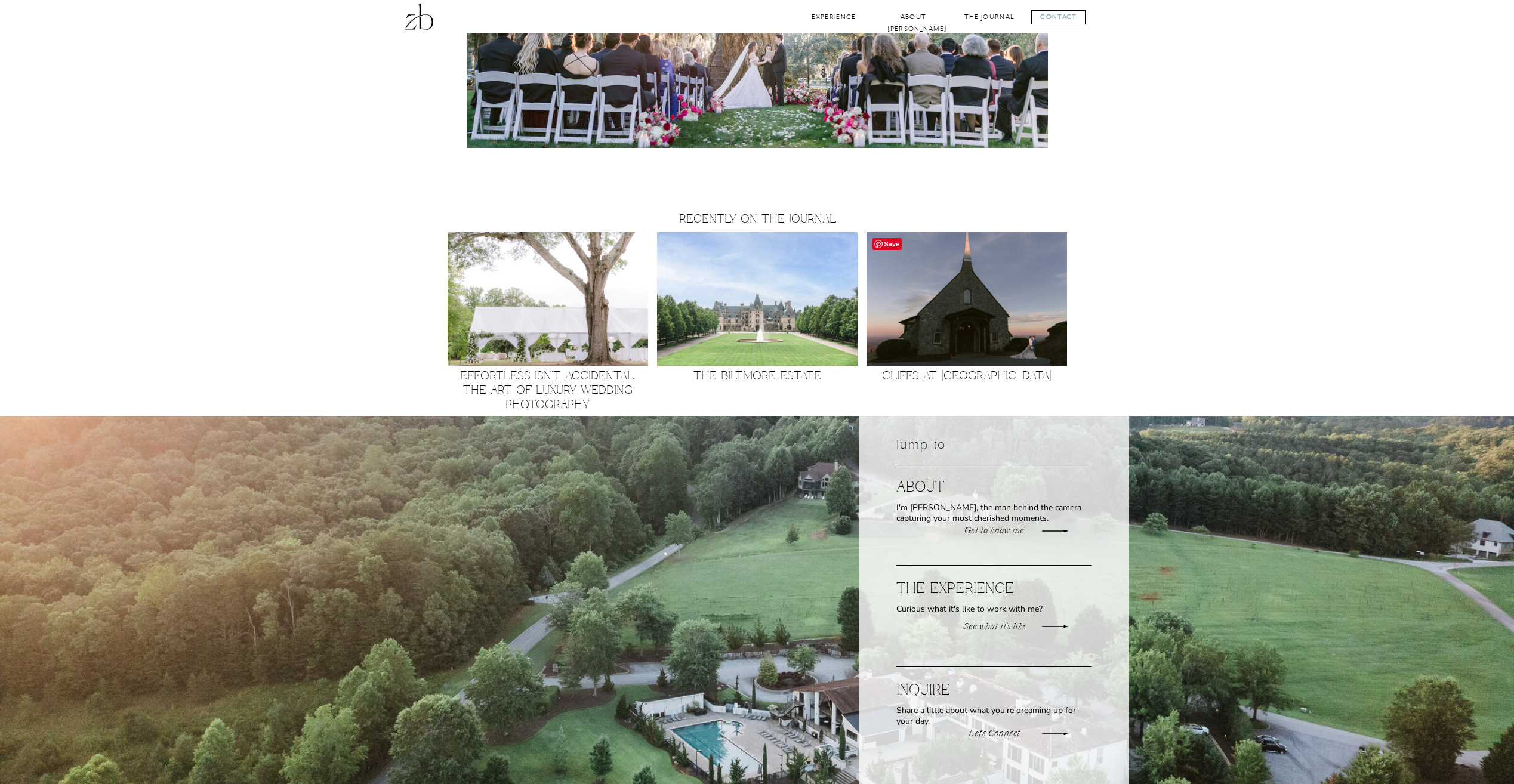
click at [970, 296] on img at bounding box center [966, 299] width 200 height 134
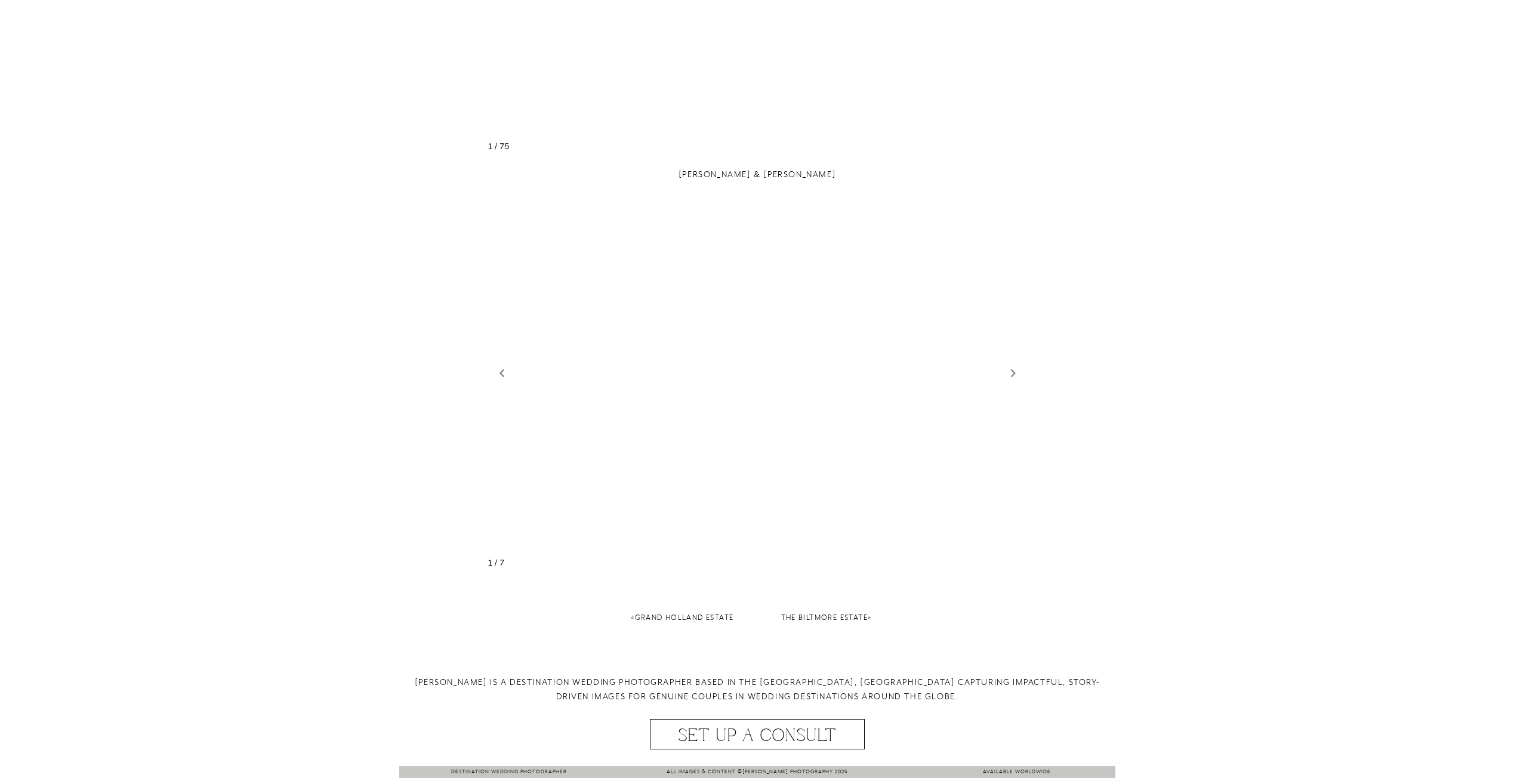
scroll to position [1820, 0]
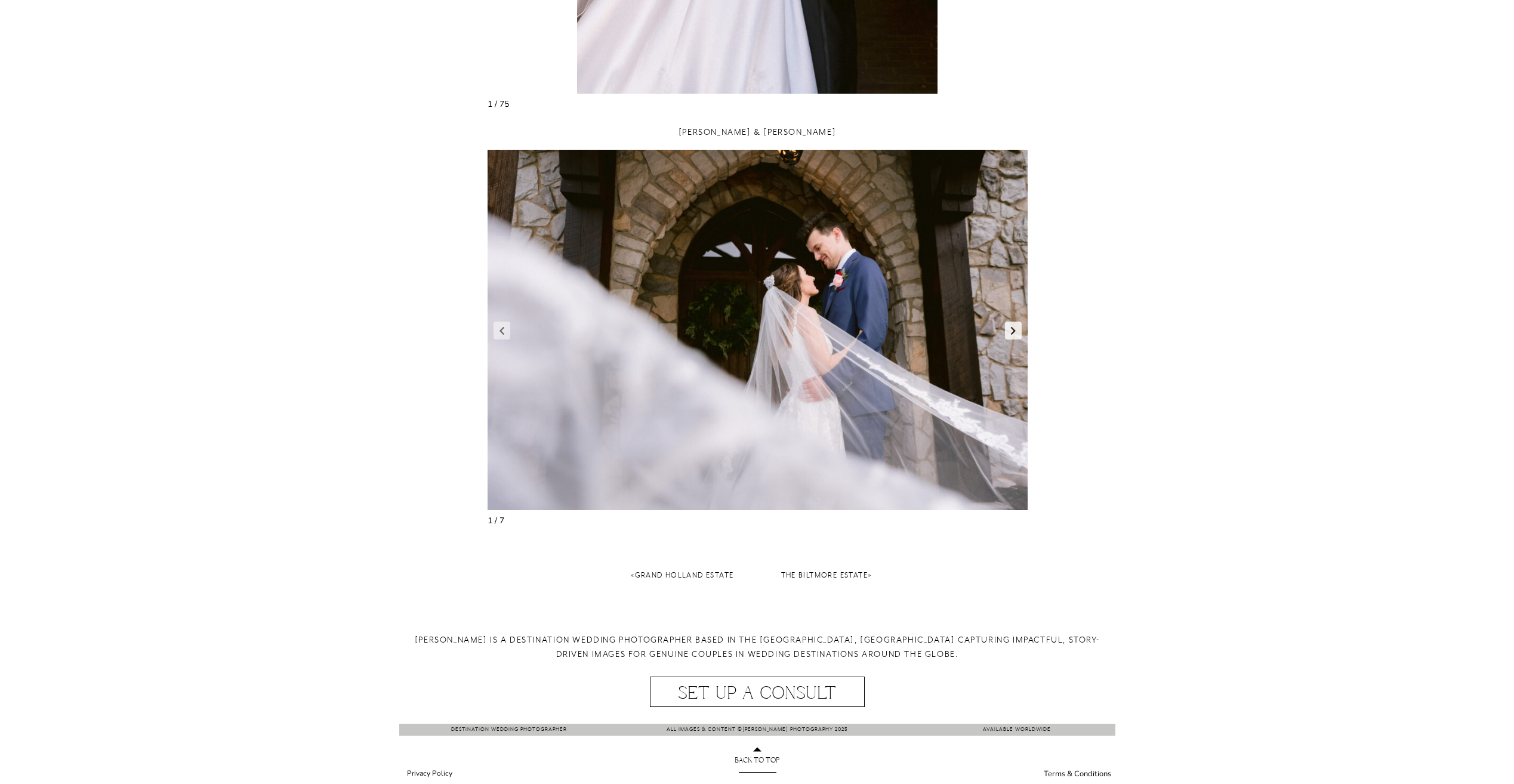
click at [1006, 332] on link "Next slide" at bounding box center [1013, 330] width 16 height 18
